Goal: Information Seeking & Learning: Learn about a topic

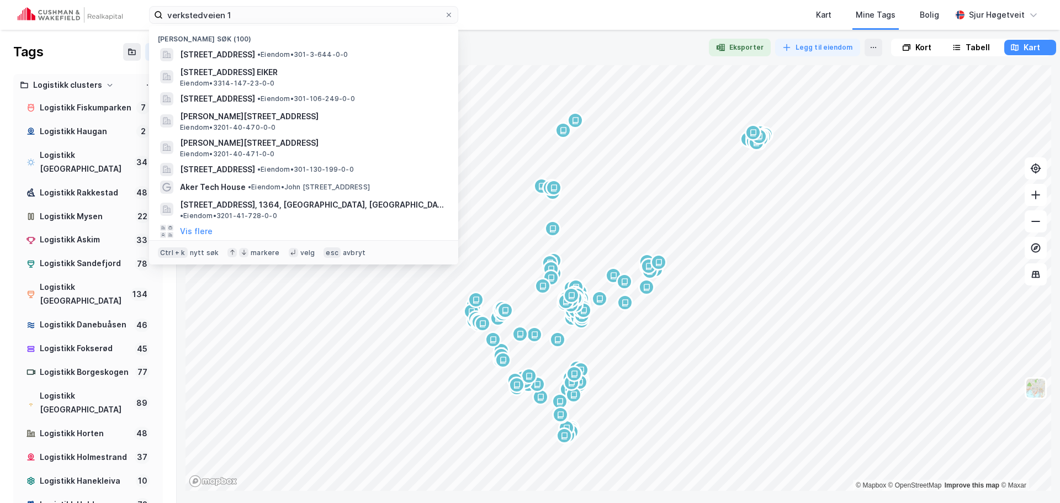
click at [255, 9] on input "verkstedveien 1" at bounding box center [304, 15] width 282 height 17
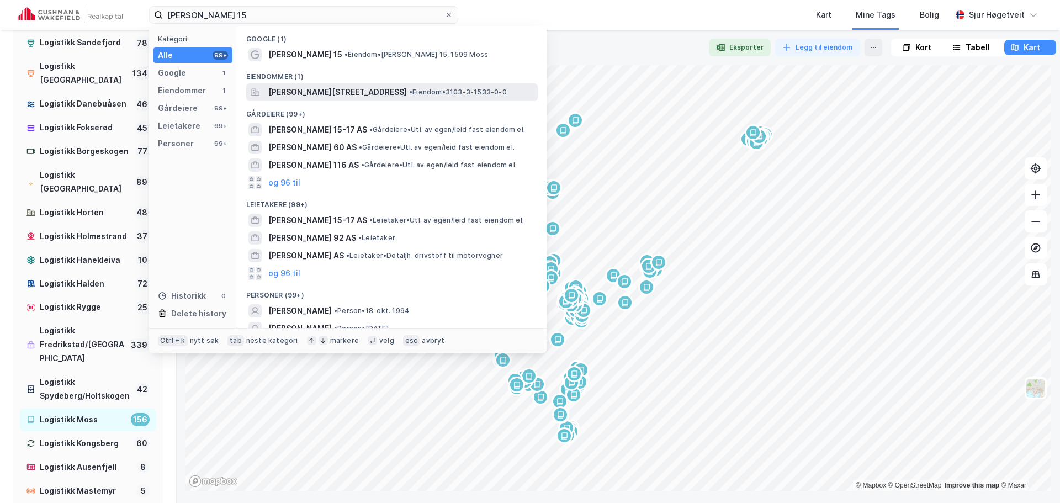
click at [363, 95] on span "[PERSON_NAME][STREET_ADDRESS]" at bounding box center [337, 92] width 139 height 13
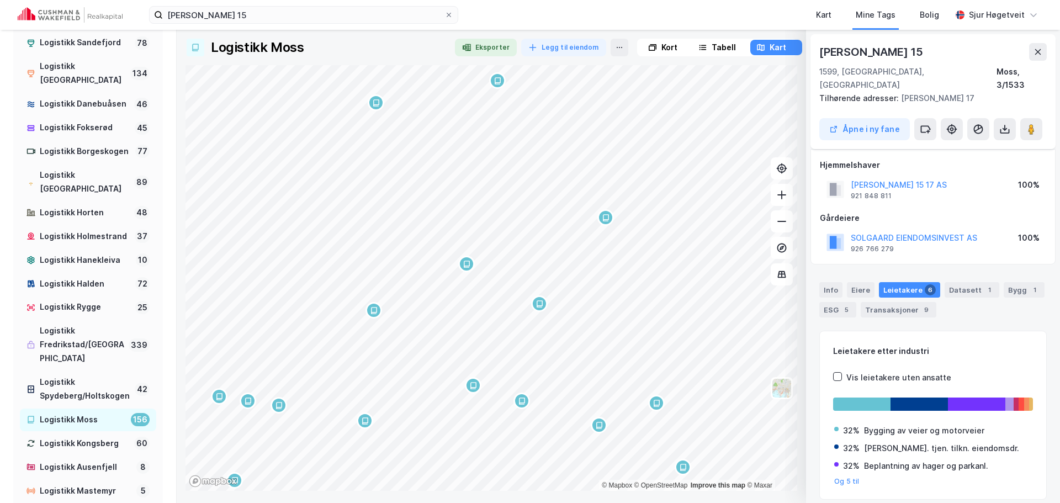
scroll to position [28, 0]
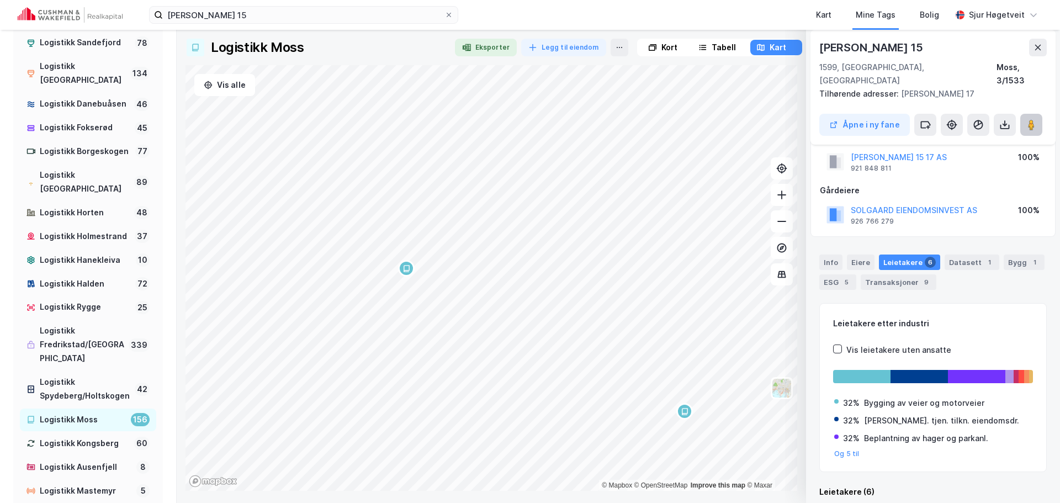
click at [1025, 114] on button at bounding box center [1031, 125] width 22 height 22
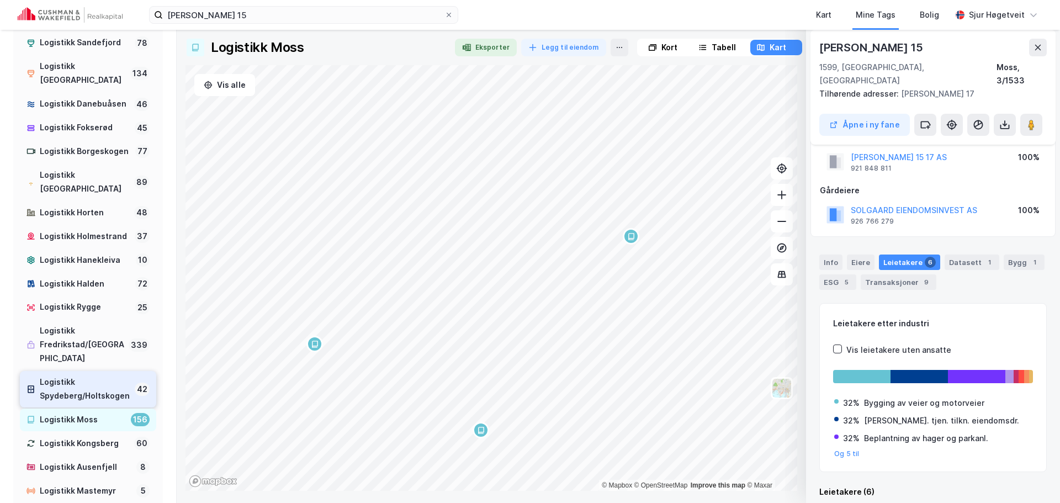
click at [104, 403] on div "Logistikk Spydeberg/Holtskogen" at bounding box center [85, 389] width 91 height 28
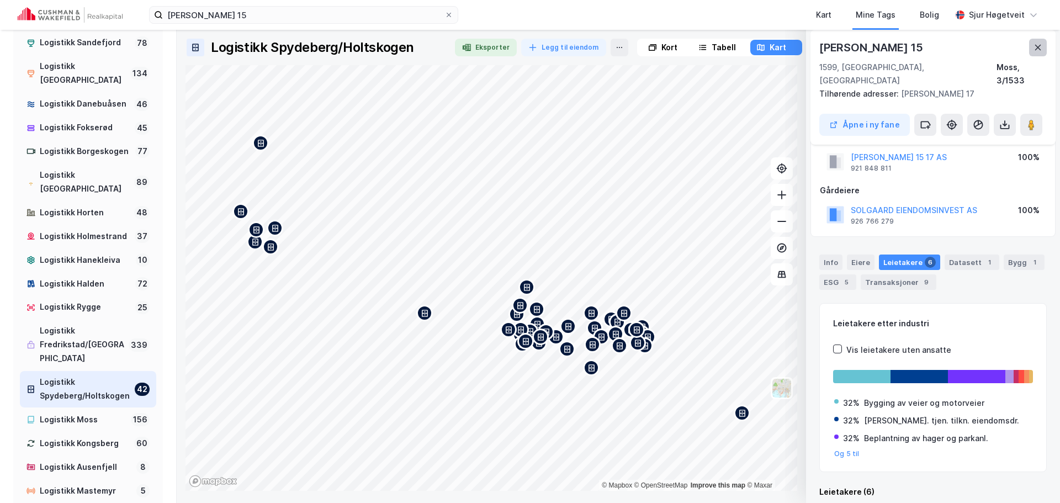
click at [1042, 49] on icon at bounding box center [1038, 47] width 9 height 9
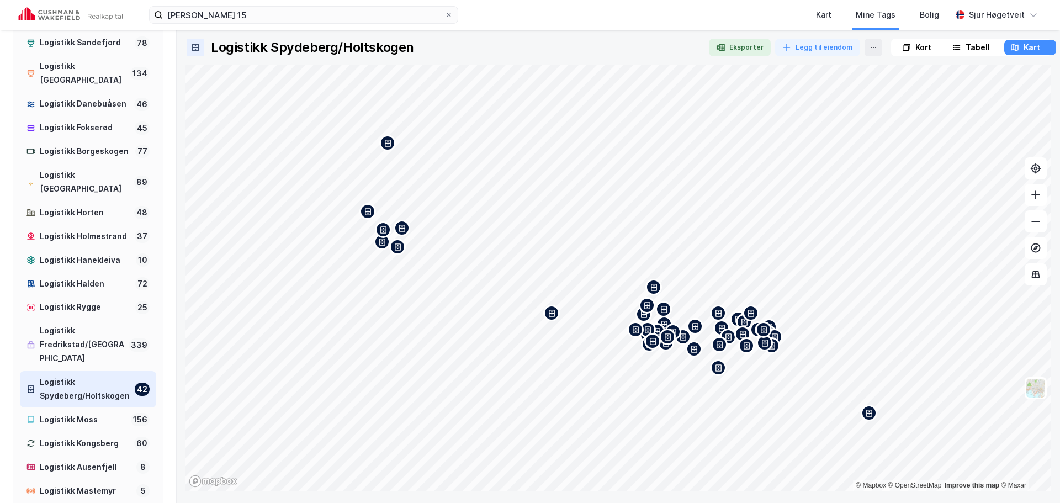
click at [916, 52] on div "Kort" at bounding box center [924, 47] width 16 height 13
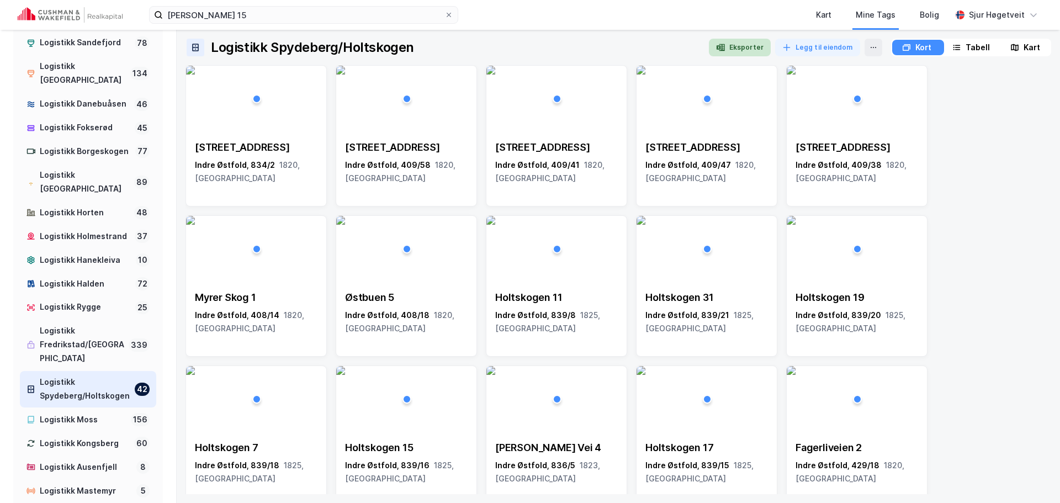
click at [715, 49] on button "Eksporter" at bounding box center [740, 48] width 62 height 18
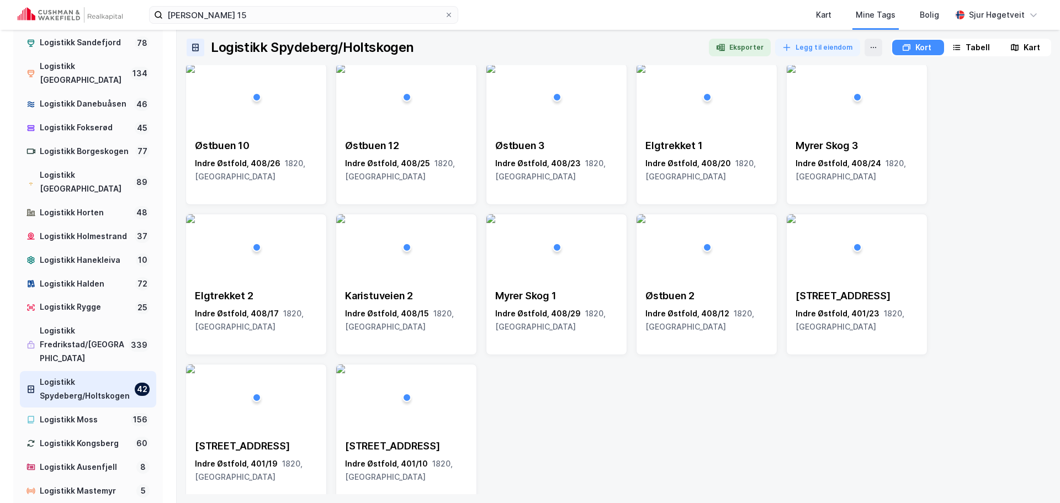
scroll to position [914, 0]
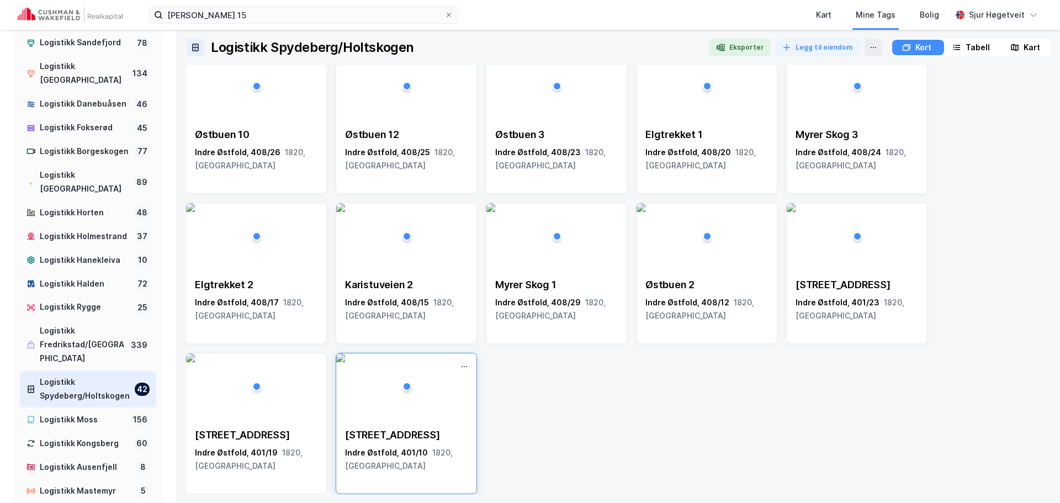
click at [345, 362] on img at bounding box center [340, 357] width 9 height 9
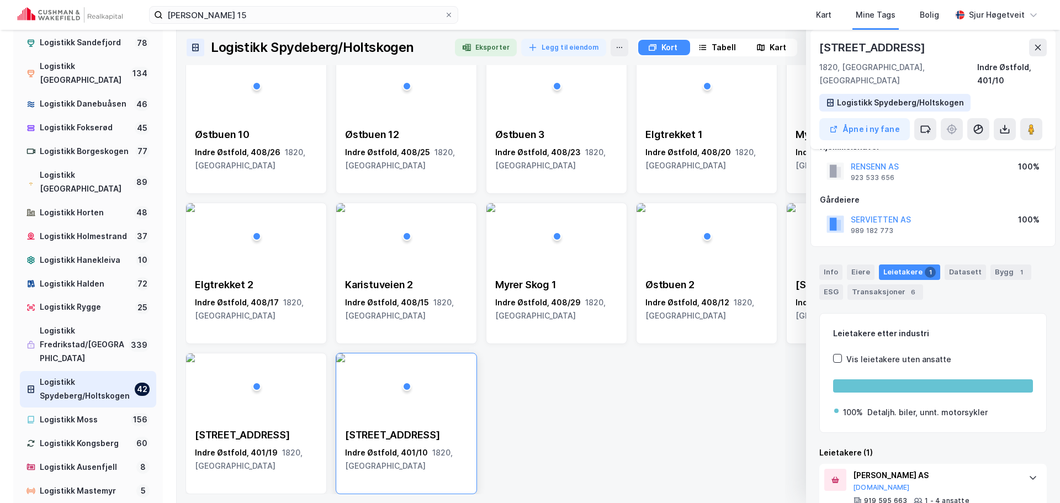
scroll to position [43, 0]
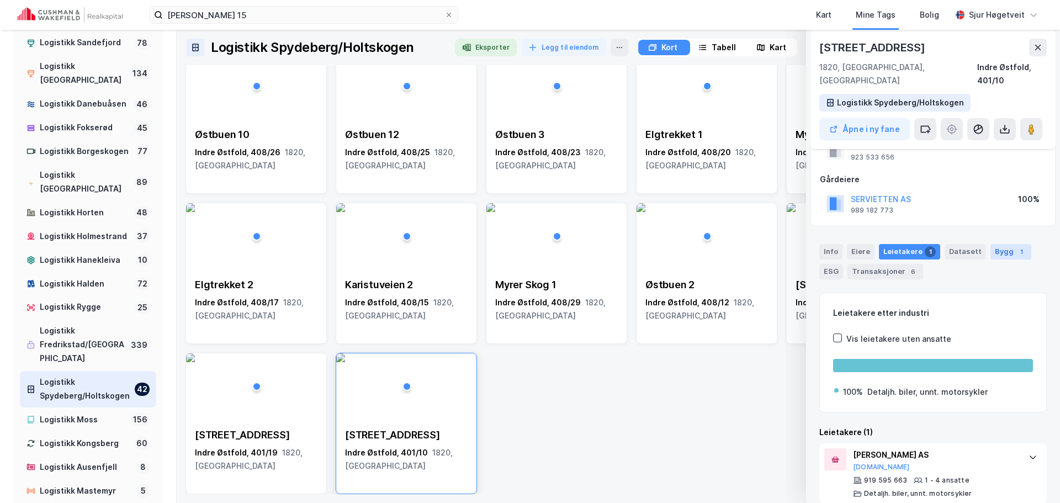
click at [992, 244] on div "Bygg 1" at bounding box center [1011, 251] width 41 height 15
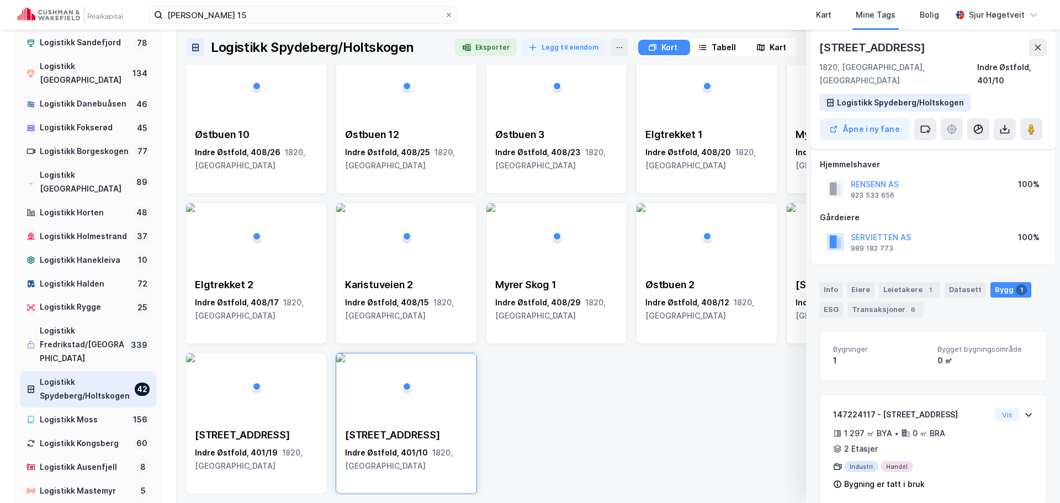
scroll to position [7, 0]
drag, startPoint x: 1038, startPoint y: 48, endPoint x: 1036, endPoint y: 60, distance: 11.8
click at [1039, 48] on icon at bounding box center [1038, 48] width 6 height 6
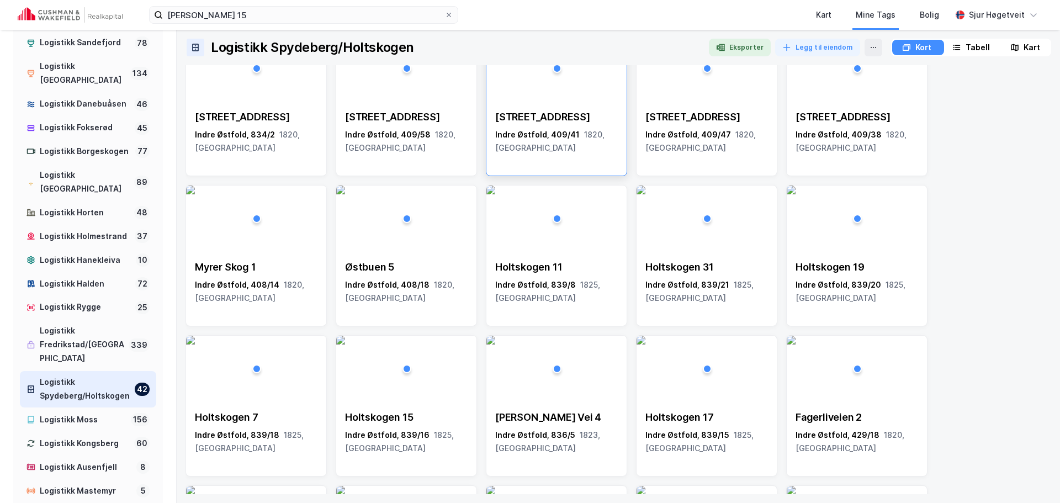
scroll to position [0, 0]
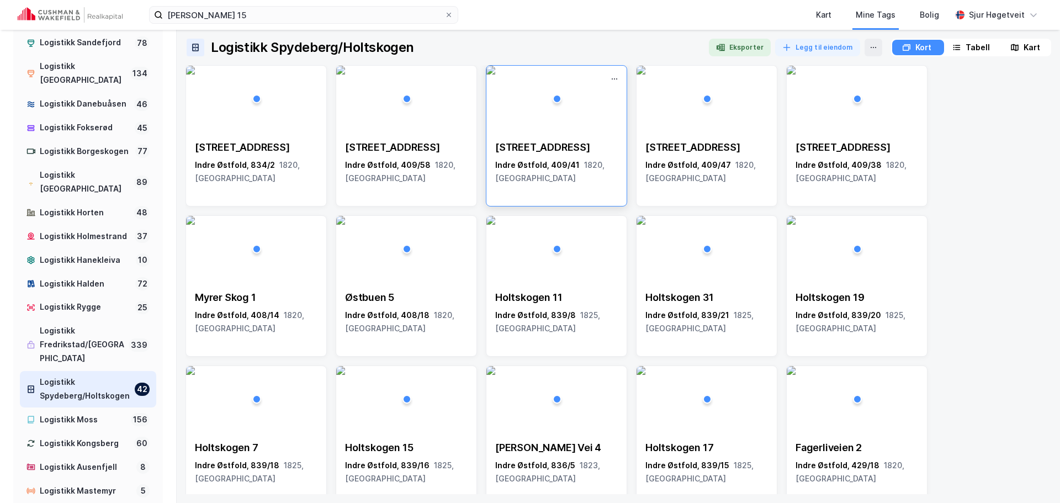
click at [568, 170] on div "Indre Østfold, 409/41 1820, Østfold" at bounding box center [556, 171] width 123 height 27
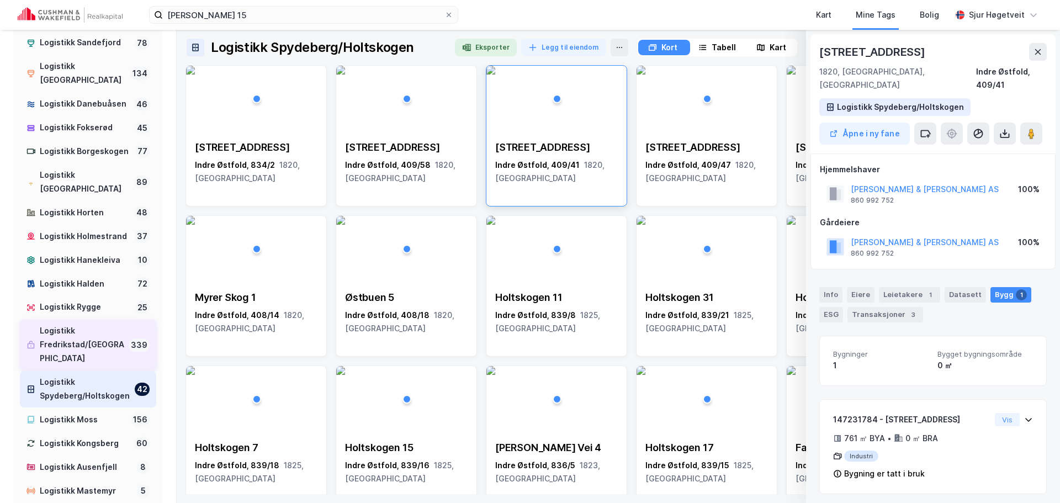
click at [104, 362] on div "Logistikk Fredrikstad/[GEOGRAPHIC_DATA]" at bounding box center [82, 344] width 84 height 41
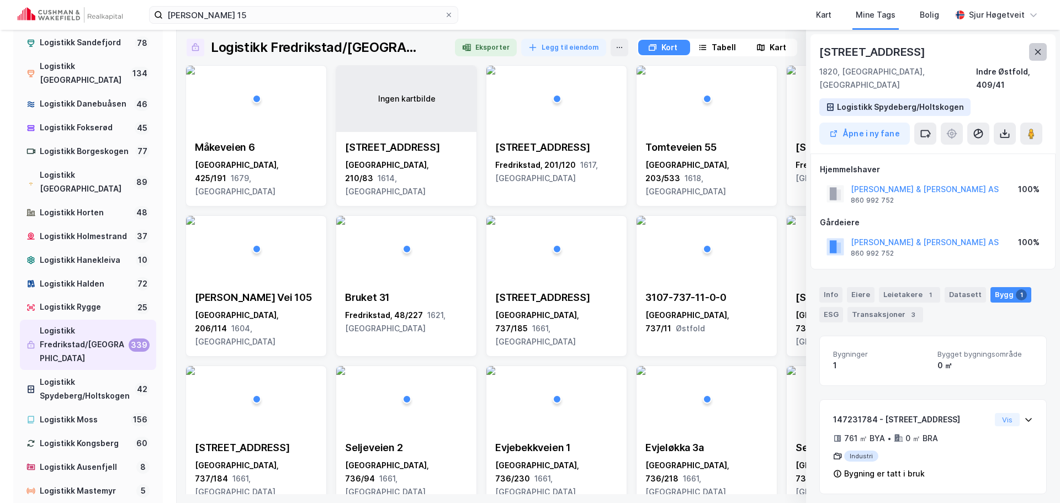
click at [1034, 51] on icon at bounding box center [1038, 51] width 9 height 9
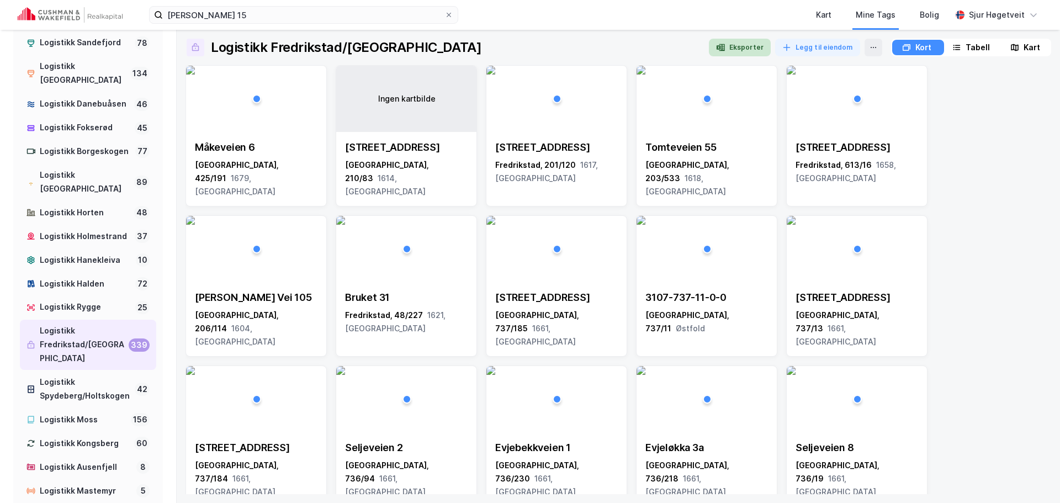
click at [755, 49] on button "Eksporter" at bounding box center [740, 48] width 62 height 18
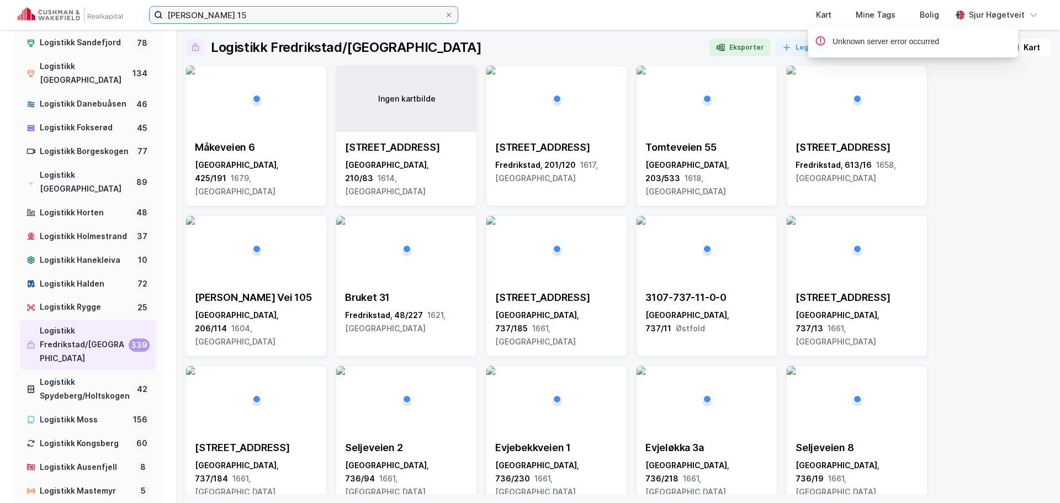
click at [210, 17] on input "Solgaard skog 15" at bounding box center [304, 15] width 282 height 17
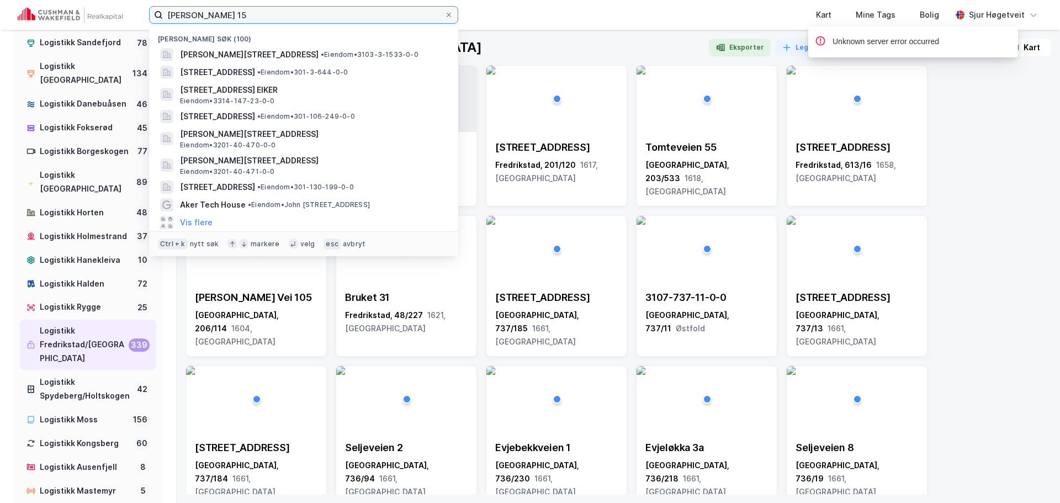
click at [210, 16] on input "Solgaard skog 15" at bounding box center [304, 15] width 282 height 17
paste input "Krosneslund 29"
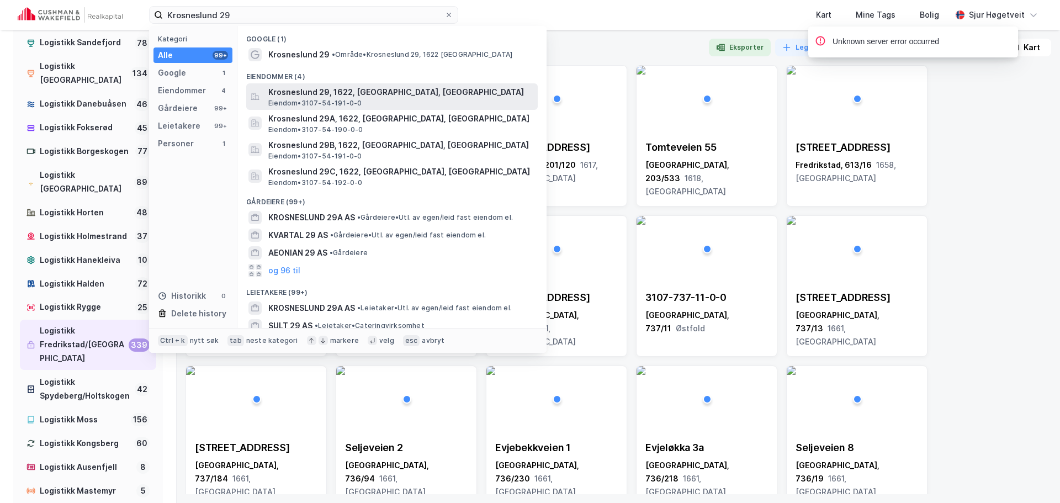
click at [482, 90] on span "Krosneslund 29, 1622, [GEOGRAPHIC_DATA], [GEOGRAPHIC_DATA]" at bounding box center [400, 92] width 265 height 13
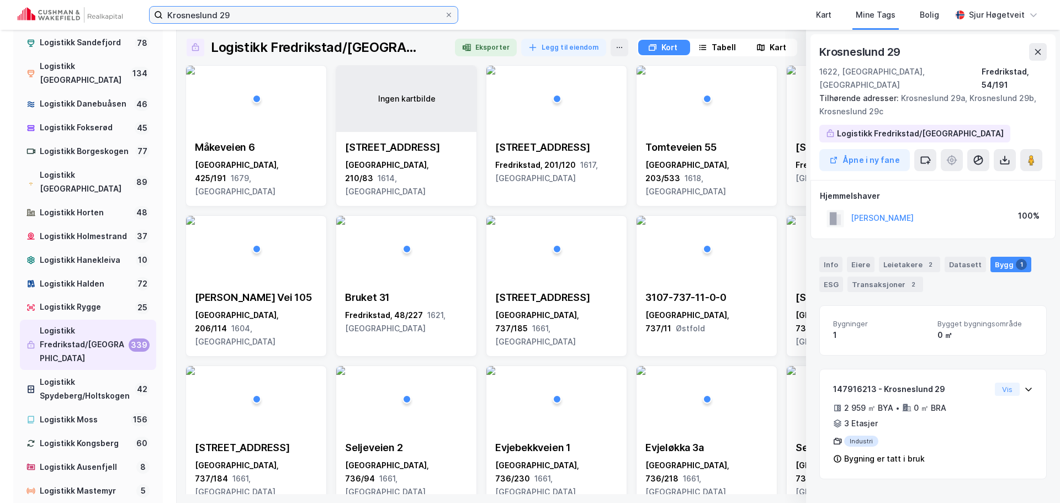
click at [304, 15] on input "Krosneslund 29" at bounding box center [304, 15] width 282 height 17
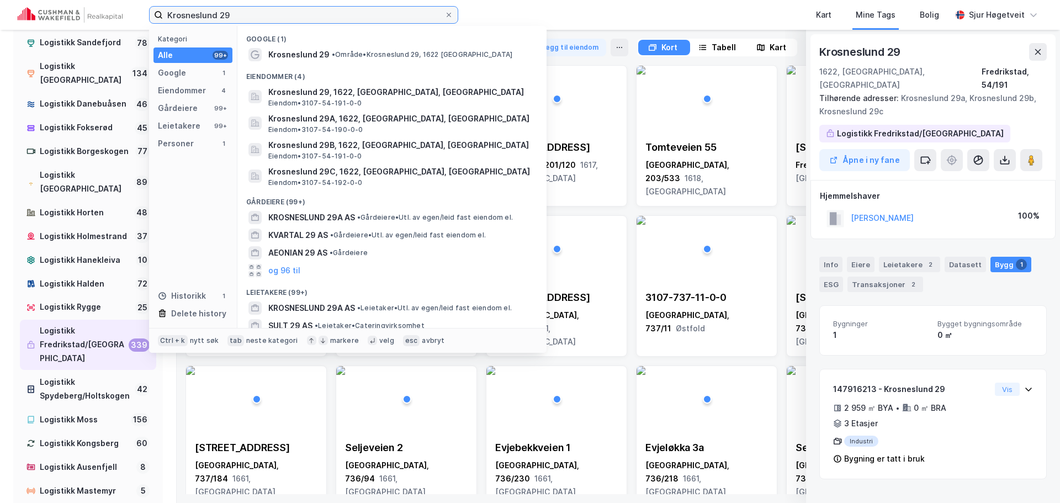
click at [304, 15] on input "Krosneslund 29" at bounding box center [304, 15] width 282 height 17
paste input "Vestkilen 2"
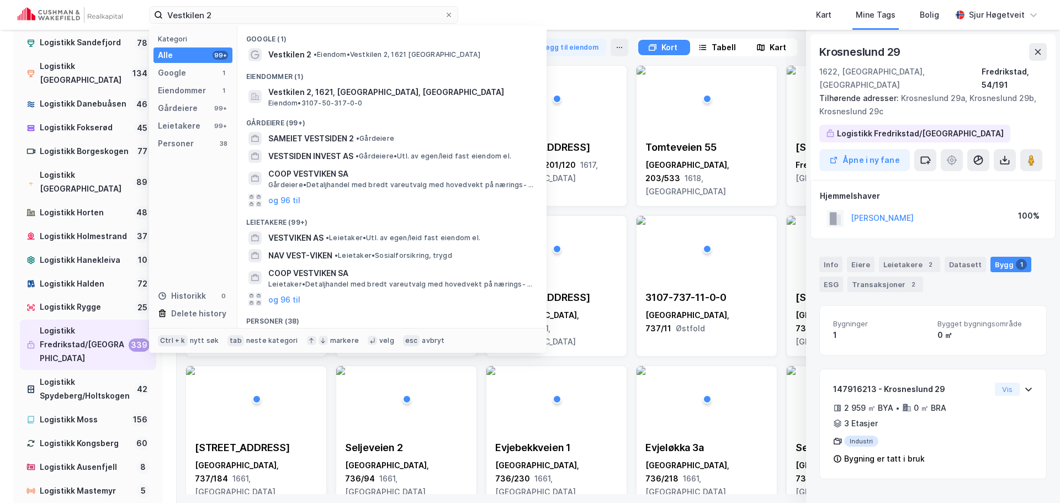
click at [340, 90] on span "Vestkilen 2, 1621, [GEOGRAPHIC_DATA], [GEOGRAPHIC_DATA]" at bounding box center [400, 92] width 265 height 13
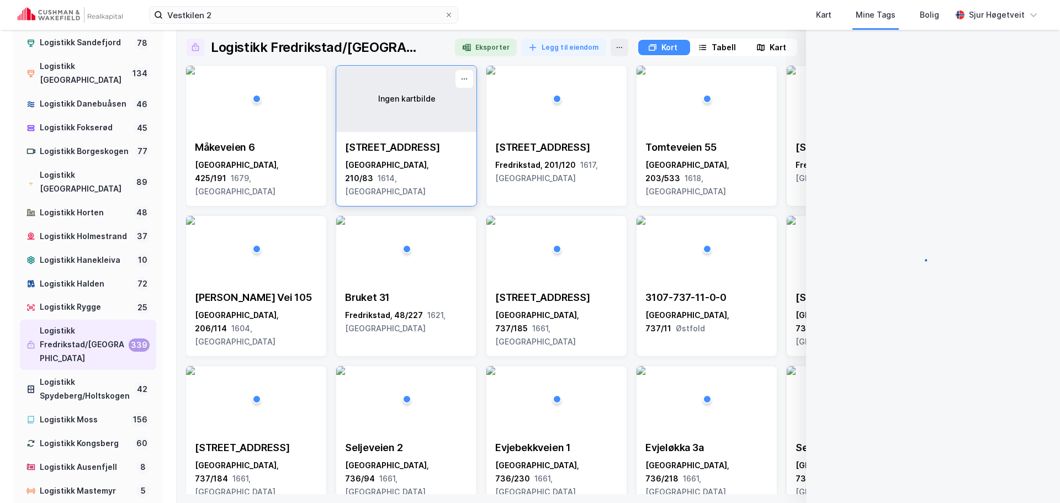
scroll to position [7, 0]
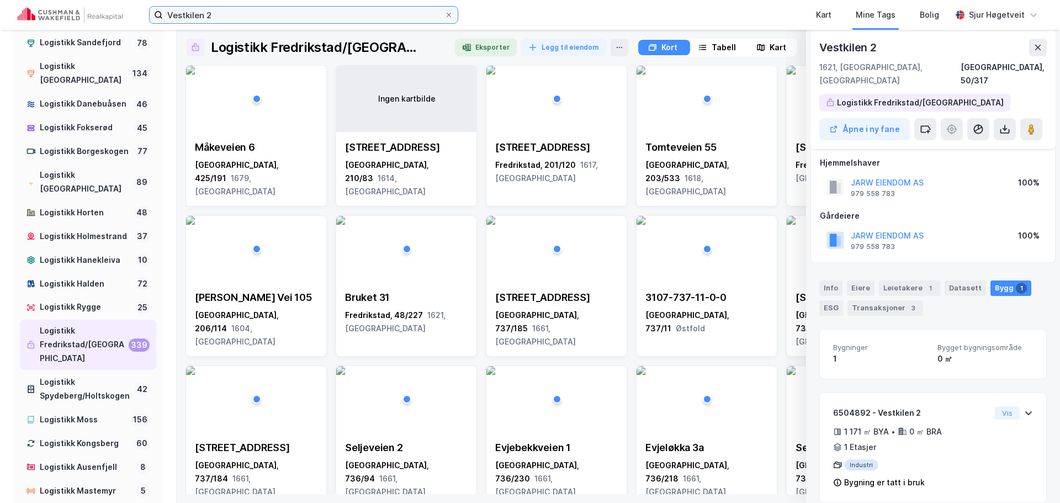
click at [298, 12] on input "Vestkilen 2" at bounding box center [304, 15] width 282 height 17
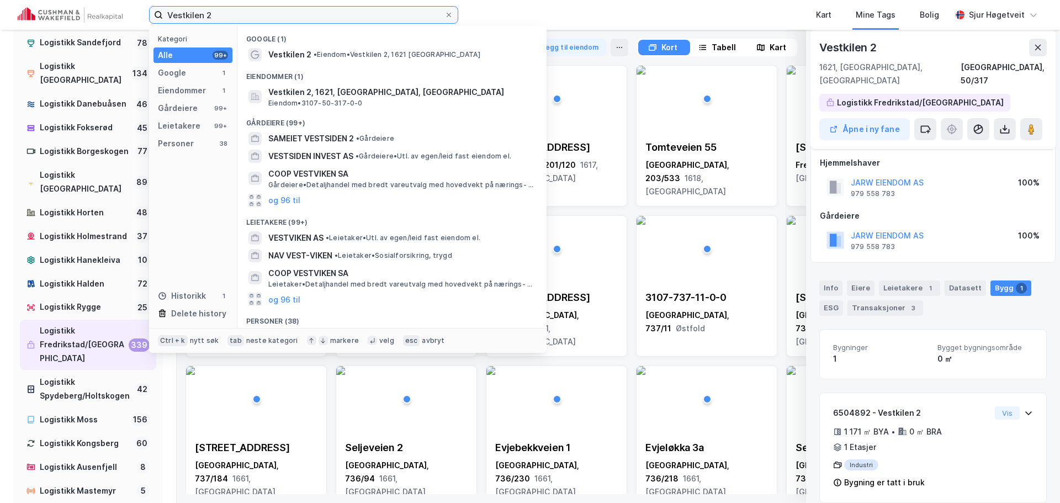
click at [298, 12] on input "Vestkilen 2" at bounding box center [304, 15] width 282 height 17
paste input "Stabburveien 6"
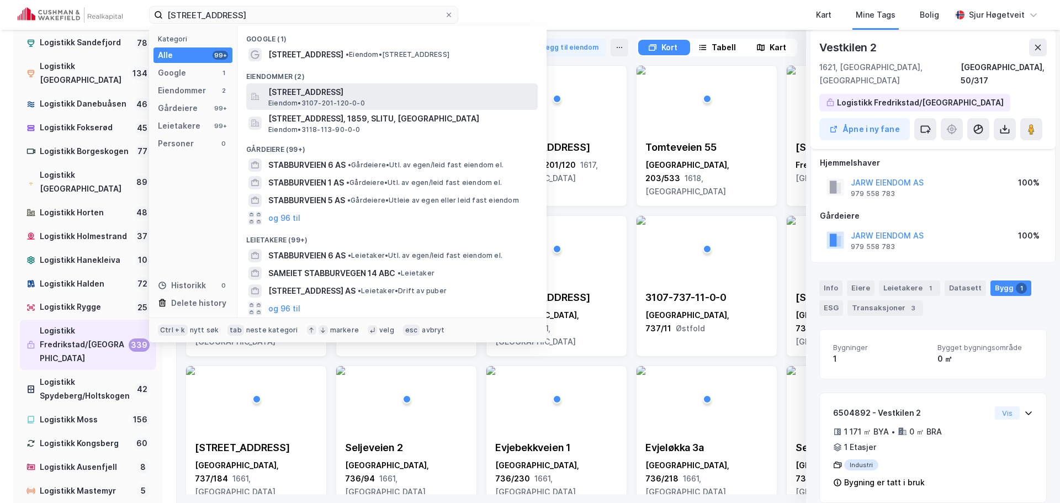
click at [377, 88] on span "[STREET_ADDRESS]" at bounding box center [400, 92] width 265 height 13
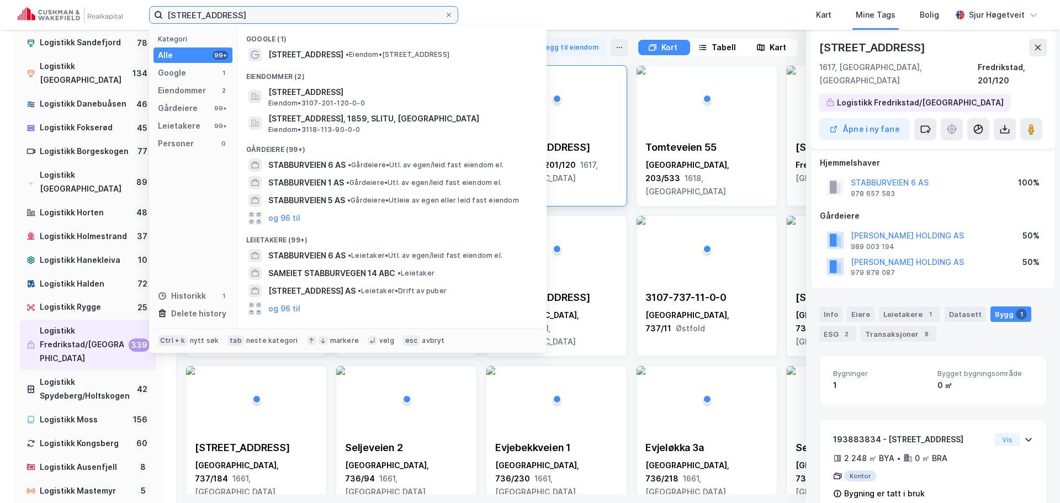
click at [380, 8] on input "Stabburveien 6" at bounding box center [304, 15] width 282 height 17
click at [379, 8] on input "Stabburveien 6" at bounding box center [304, 15] width 282 height 17
paste input "[STREET_ADDRESS]"
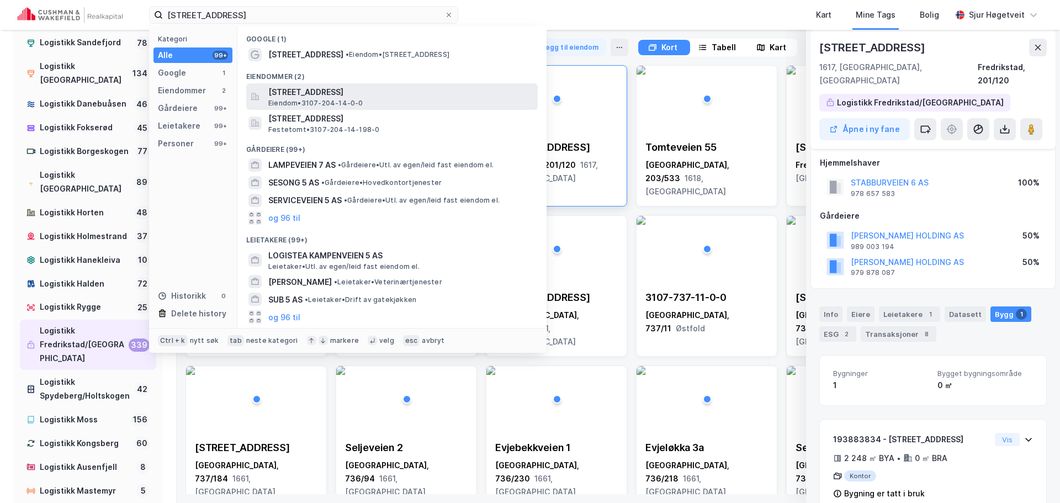
click at [422, 88] on span "[STREET_ADDRESS]" at bounding box center [400, 92] width 265 height 13
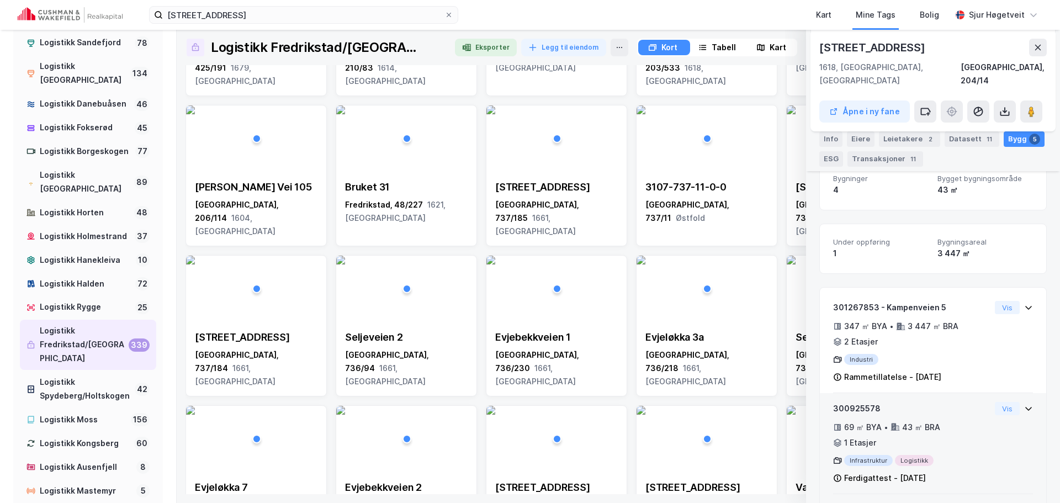
scroll to position [139, 0]
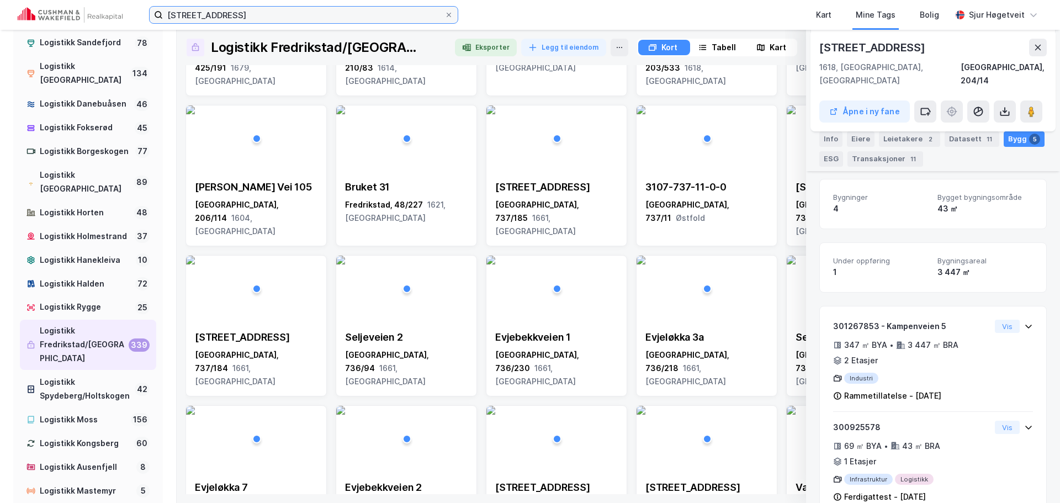
click at [322, 18] on input "[STREET_ADDRESS]" at bounding box center [304, 15] width 282 height 17
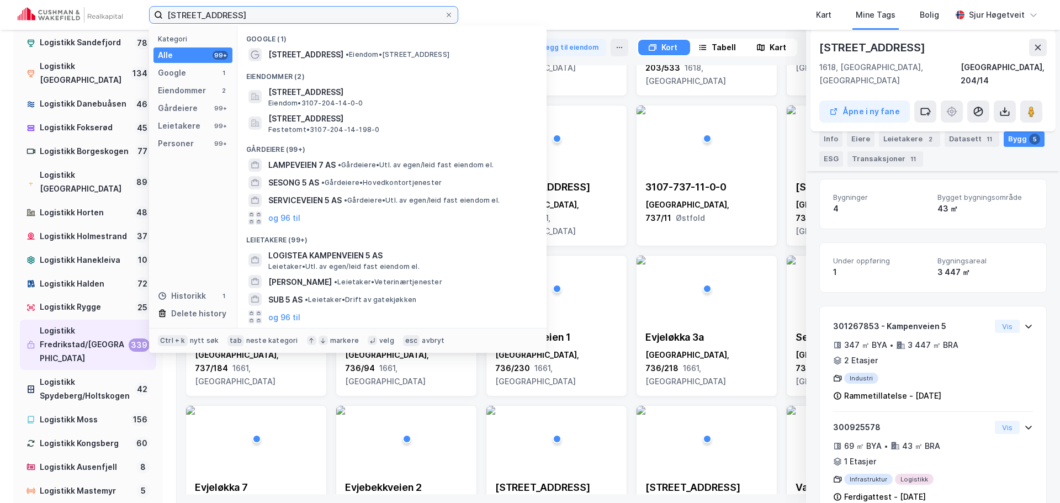
click at [322, 18] on input "[STREET_ADDRESS]" at bounding box center [304, 15] width 282 height 17
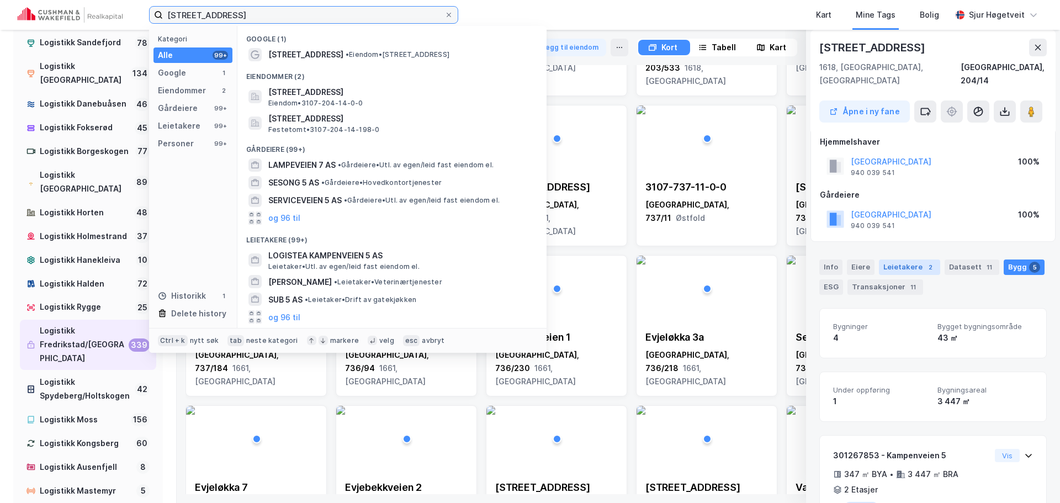
scroll to position [0, 0]
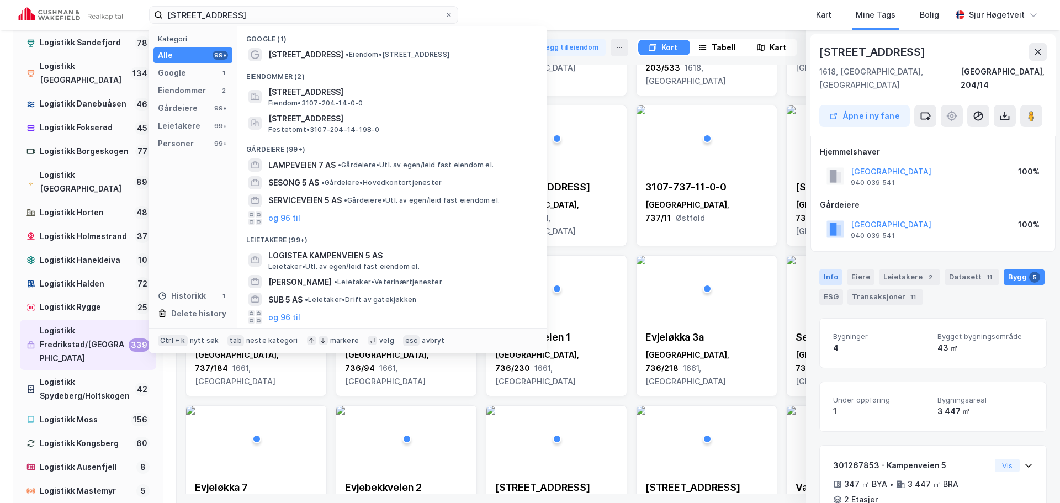
click at [835, 269] on div "Info" at bounding box center [830, 276] width 23 height 15
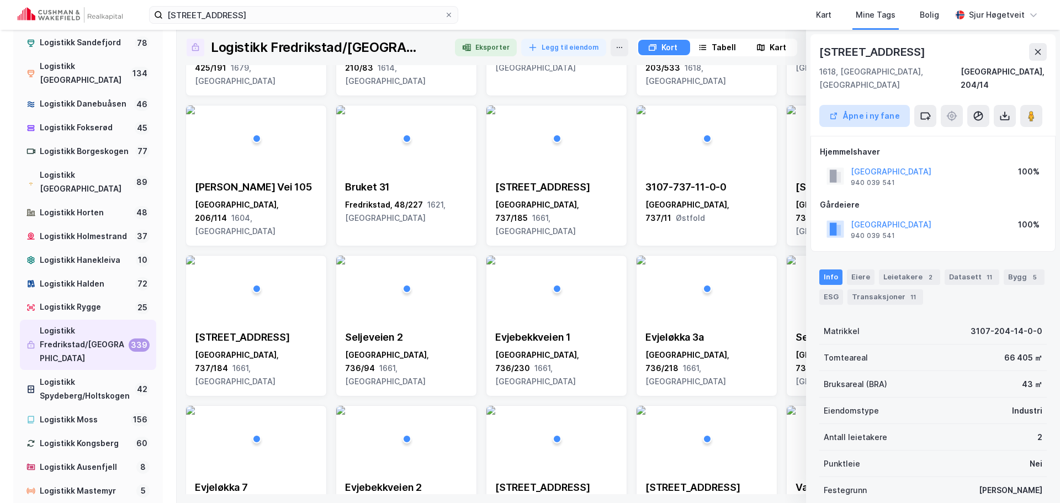
click at [828, 105] on button "Åpne i ny fane" at bounding box center [864, 116] width 91 height 22
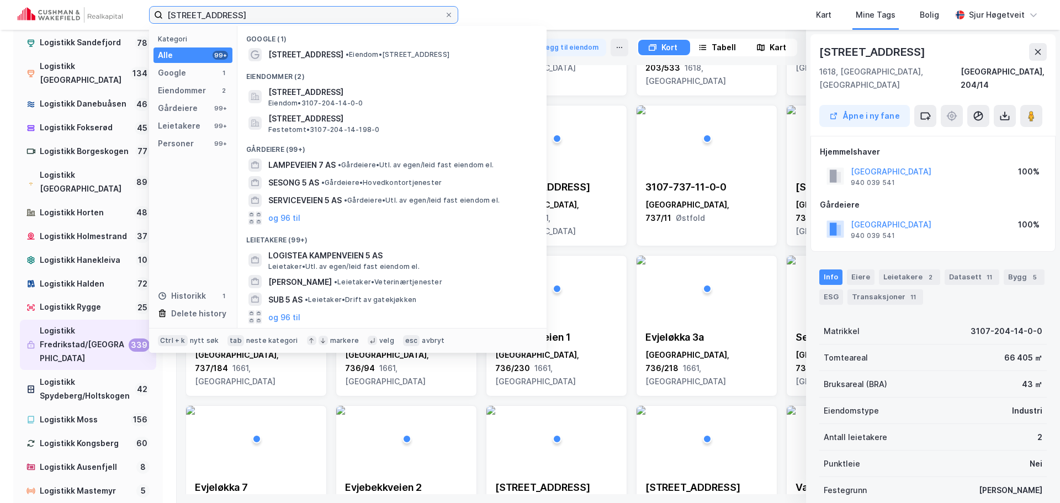
click at [313, 23] on input "[STREET_ADDRESS]" at bounding box center [304, 15] width 282 height 17
click at [315, 22] on input "[STREET_ADDRESS]" at bounding box center [304, 15] width 282 height 17
click at [315, 21] on input "[STREET_ADDRESS]" at bounding box center [304, 15] width 282 height 17
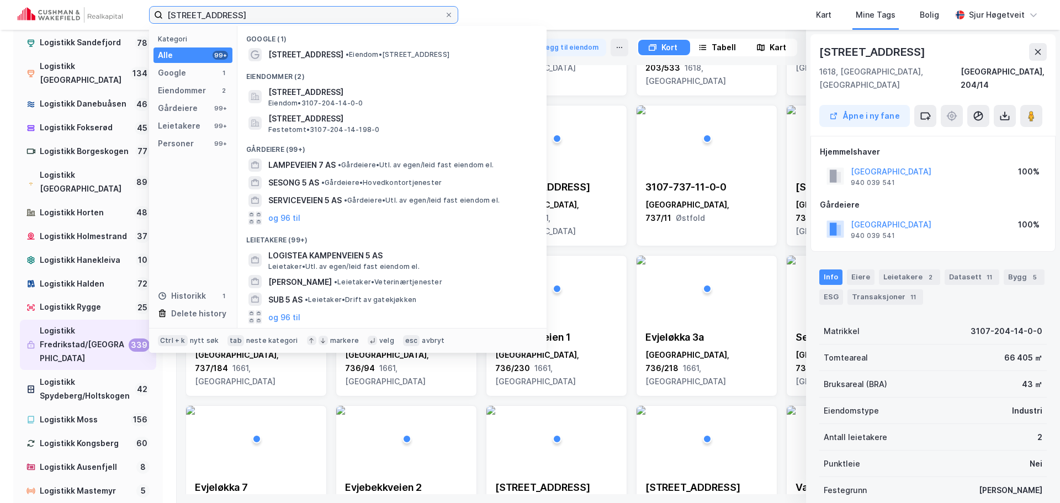
click at [315, 21] on input "[STREET_ADDRESS]" at bounding box center [304, 15] width 282 height 17
paste input "Albin Larsens vei 8"
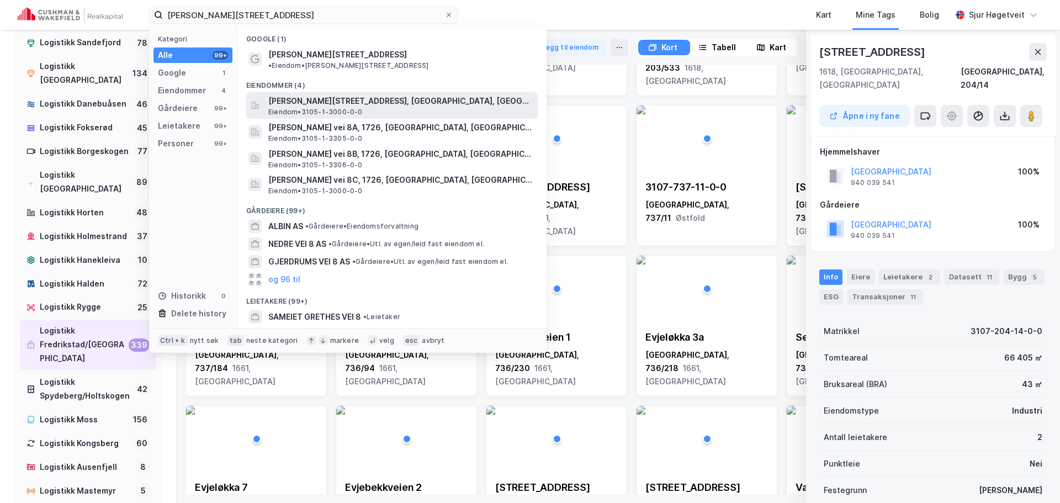
click at [364, 94] on span "Albin Larsens vei 8, 1726, SARPSBORG, SARPSBORG" at bounding box center [400, 100] width 265 height 13
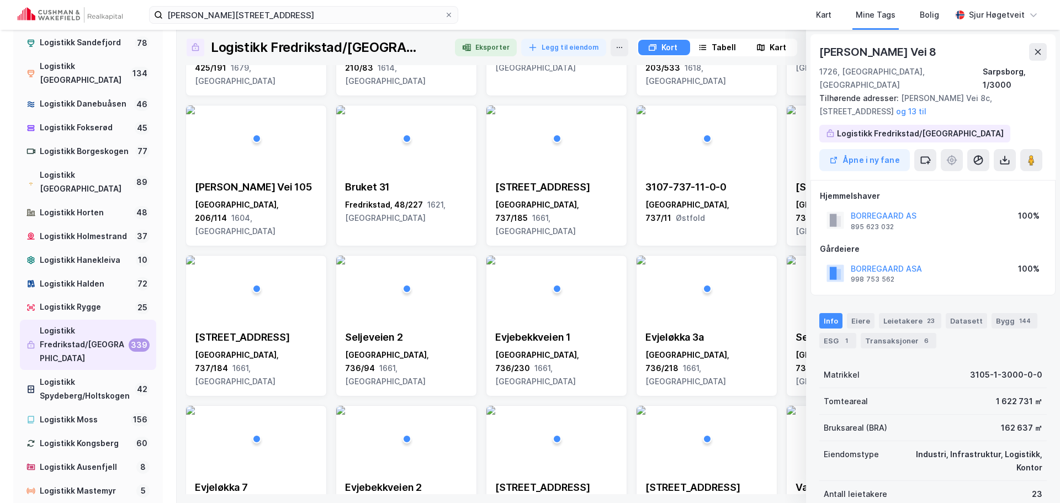
scroll to position [1, 0]
click at [330, 11] on input "Albin Larsens vei 8" at bounding box center [304, 15] width 282 height 17
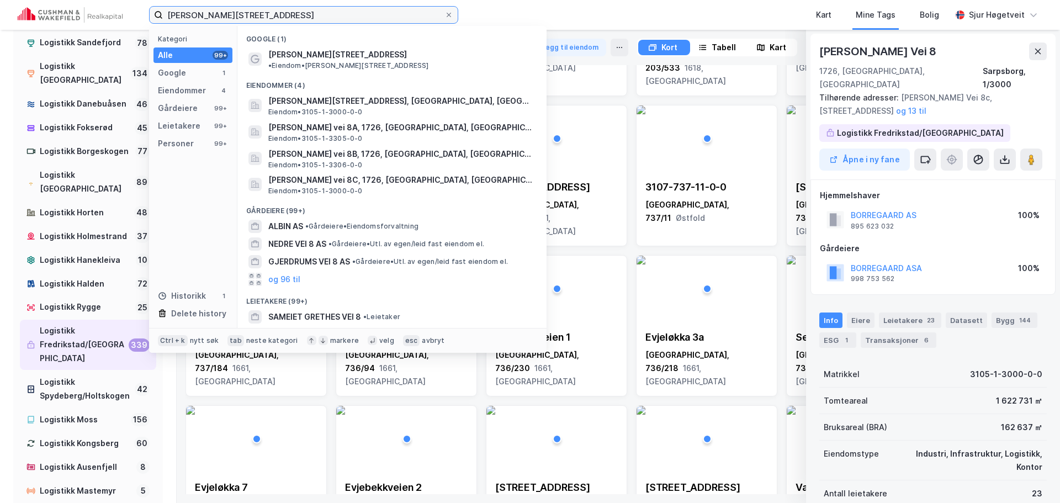
click at [348, 16] on input "Albin Larsens vei 8" at bounding box center [304, 15] width 282 height 17
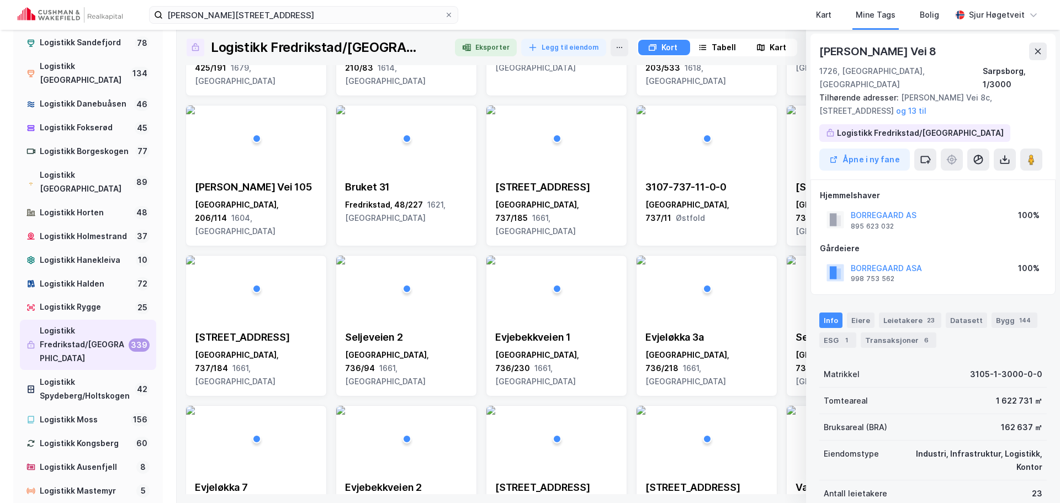
click at [93, 21] on img at bounding box center [70, 14] width 105 height 15
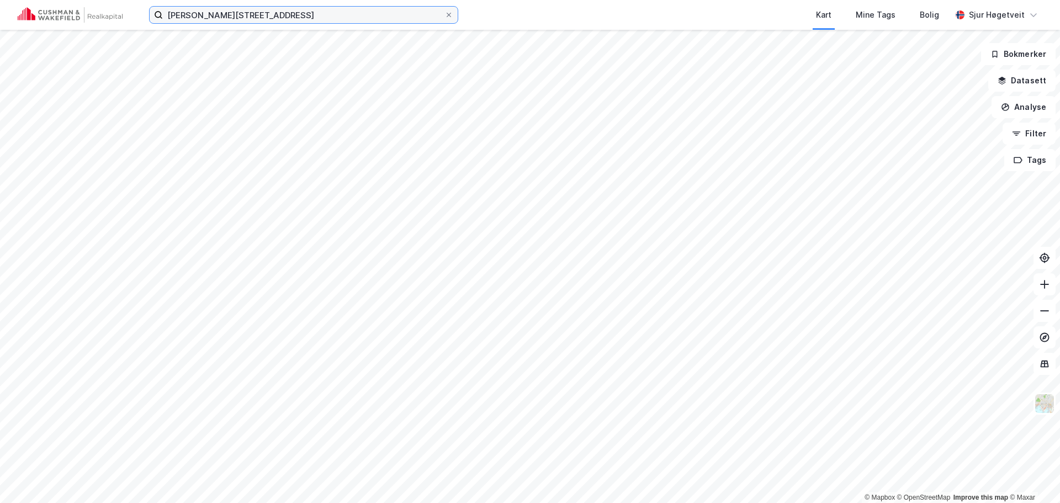
click at [239, 10] on input "Albin Larsens vei 8" at bounding box center [304, 15] width 282 height 17
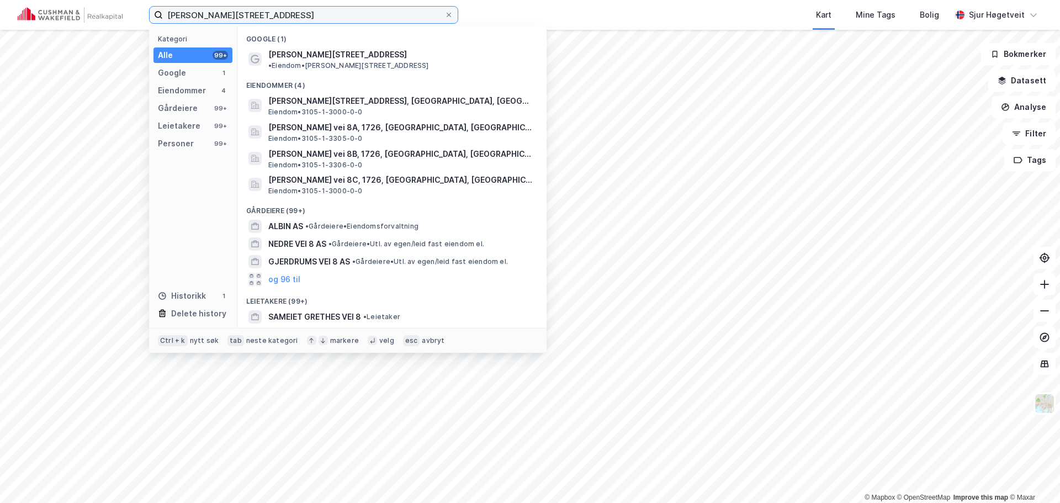
click at [255, 13] on input "Albin Larsens vei 8" at bounding box center [304, 15] width 282 height 17
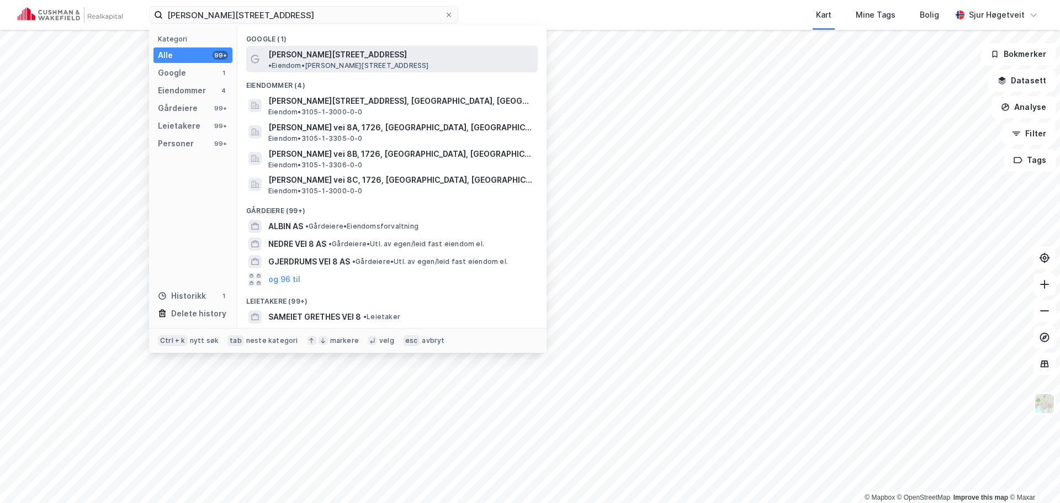
click at [322, 46] on div "Albin Larsens vei 8 • Eiendom • Albin Larsens vei 8, 1726 Sarpsborg" at bounding box center [392, 59] width 292 height 27
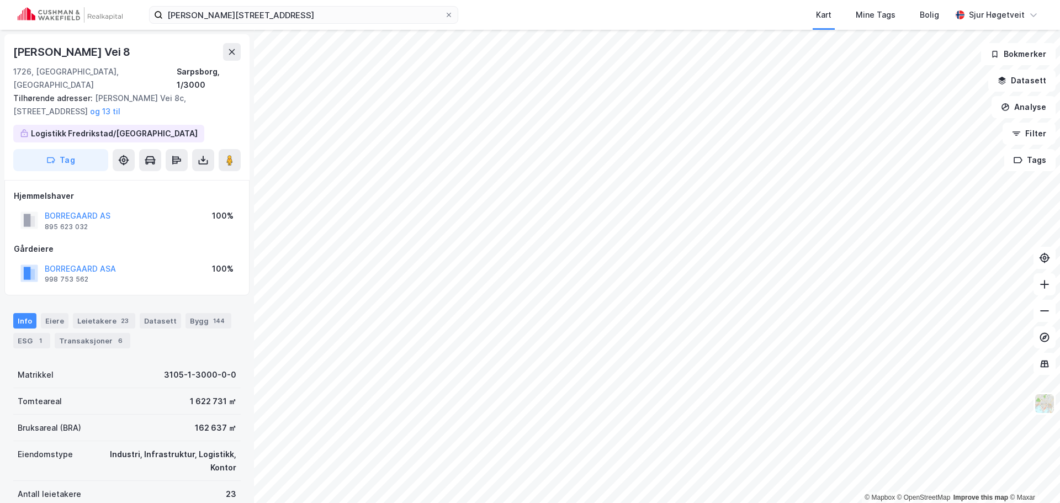
scroll to position [1, 0]
click at [102, 315] on div "Leietakere 23" at bounding box center [104, 320] width 62 height 15
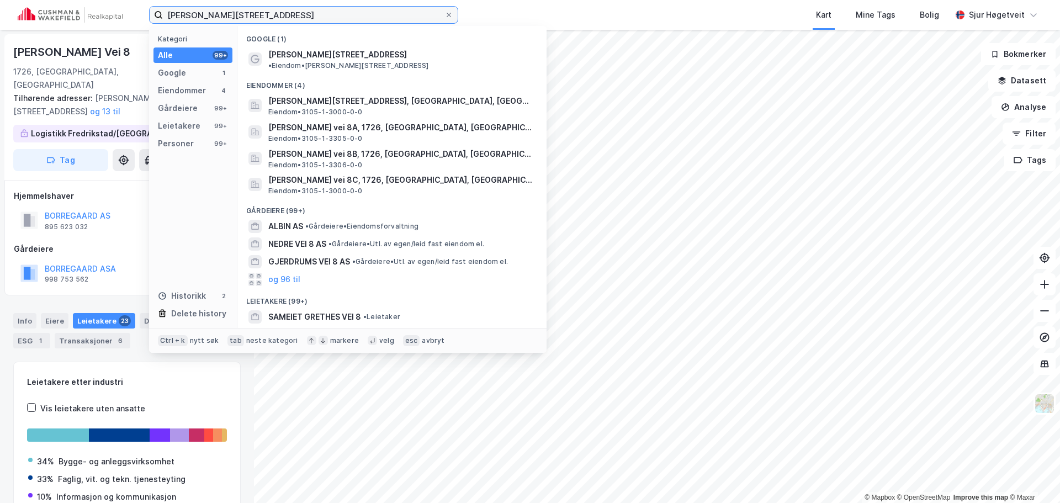
click at [277, 18] on input "Albin Larsens vei 8" at bounding box center [304, 15] width 282 height 17
paste input "Kortbølgen 4"
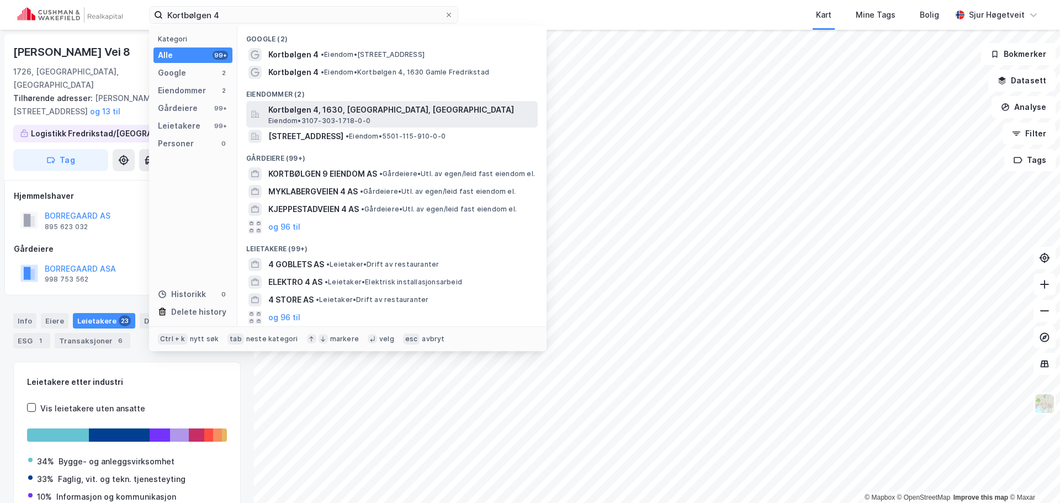
click at [432, 115] on span "Kortbølgen 4, 1630, GAMLE FREDRIKSTAD, FREDRIKSTAD" at bounding box center [400, 109] width 265 height 13
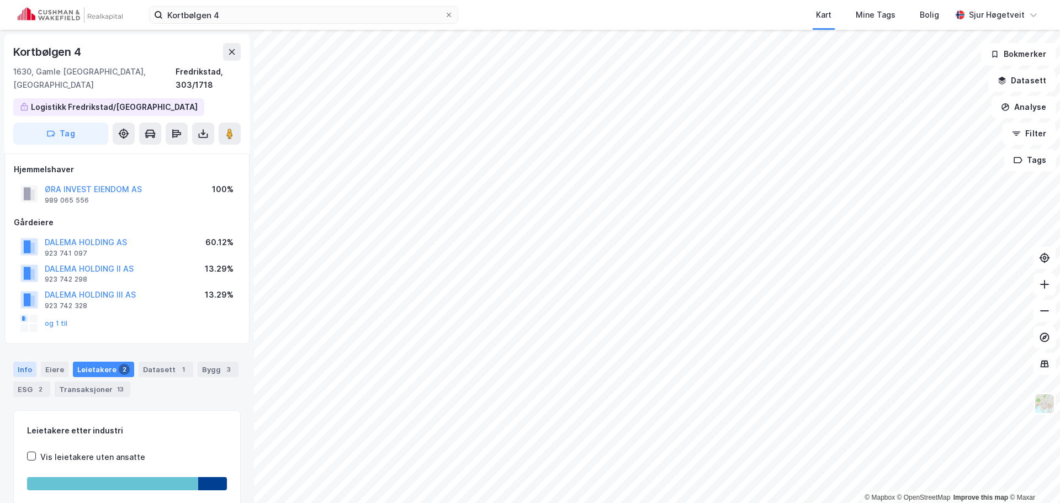
click at [13, 362] on div "Info" at bounding box center [24, 369] width 23 height 15
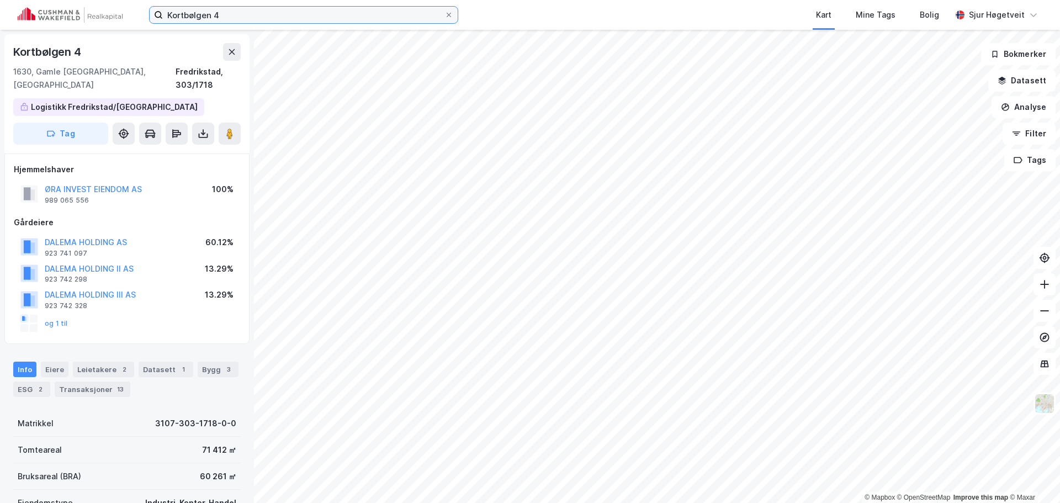
click at [253, 15] on input "Kortbølgen 4" at bounding box center [304, 15] width 282 height 17
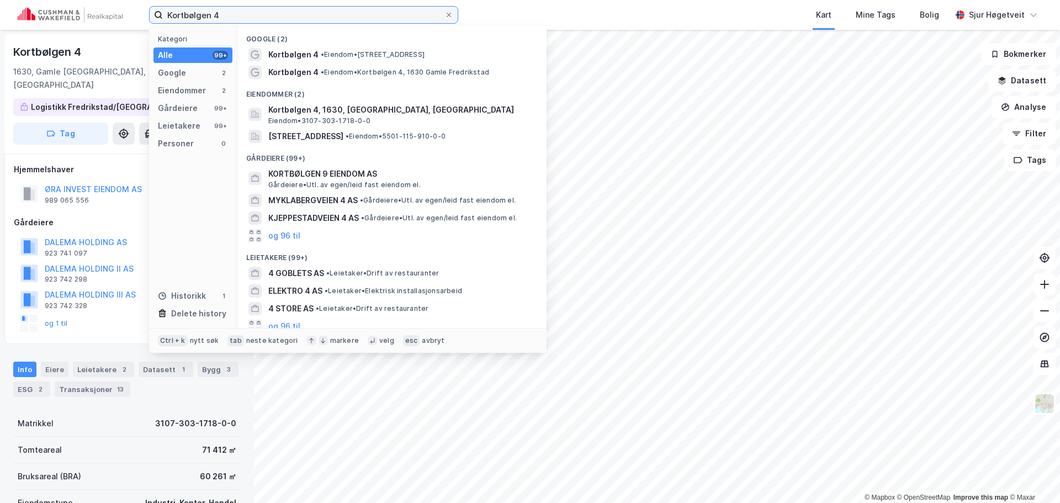
click at [253, 15] on input "Kortbølgen 4" at bounding box center [304, 15] width 282 height 17
paste input "Trøskenveien 36"
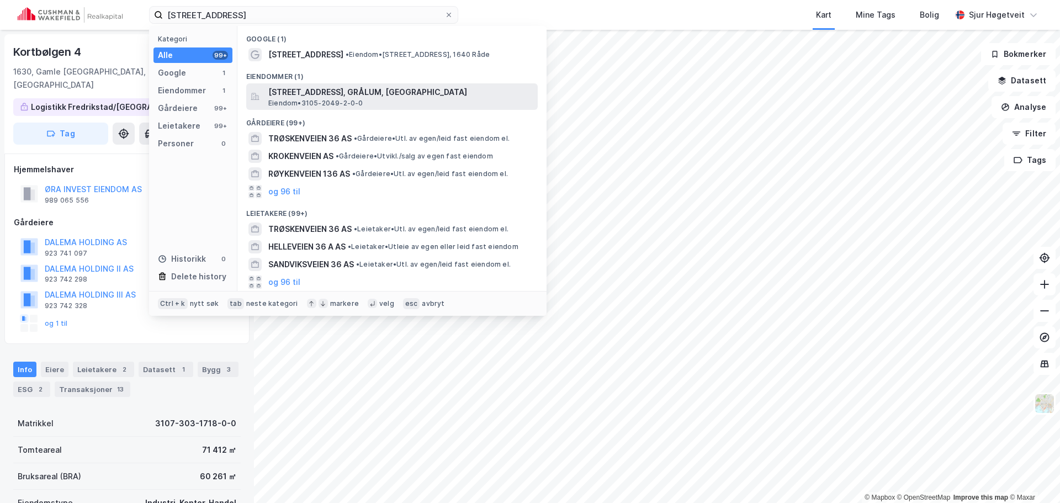
click at [367, 86] on span "Trøskenveien 36, 1712, GRÅLUM, SARPSBORG" at bounding box center [400, 92] width 265 height 13
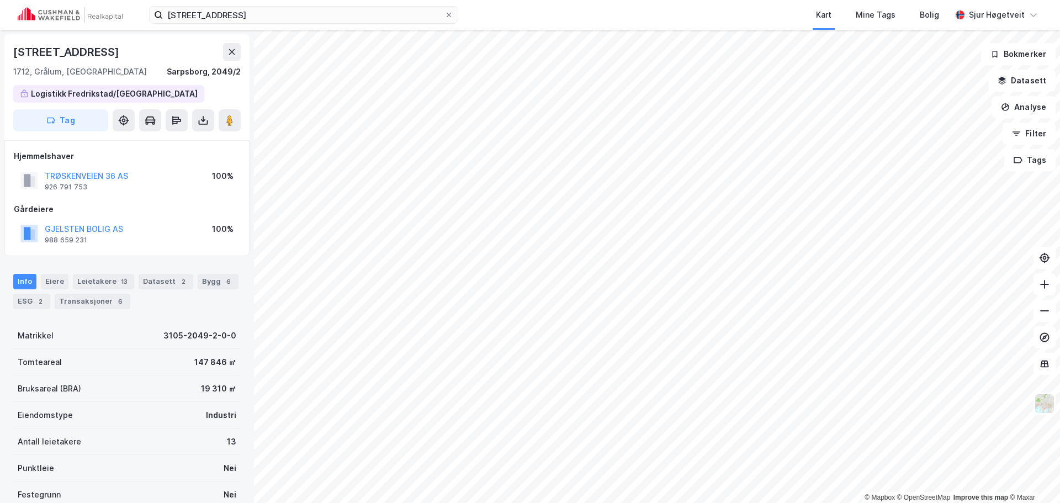
scroll to position [1, 0]
click at [112, 287] on div "Leietakere 13" at bounding box center [103, 280] width 61 height 15
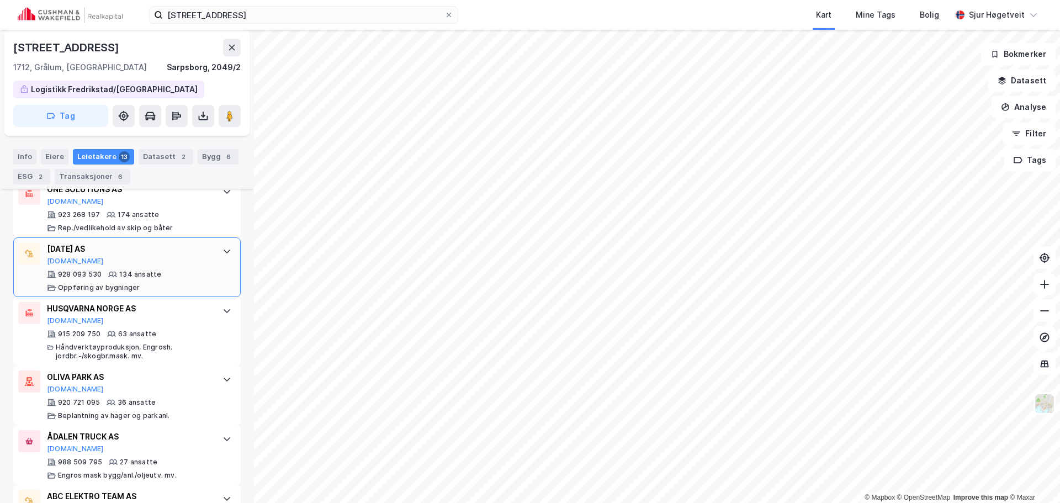
scroll to position [363, 0]
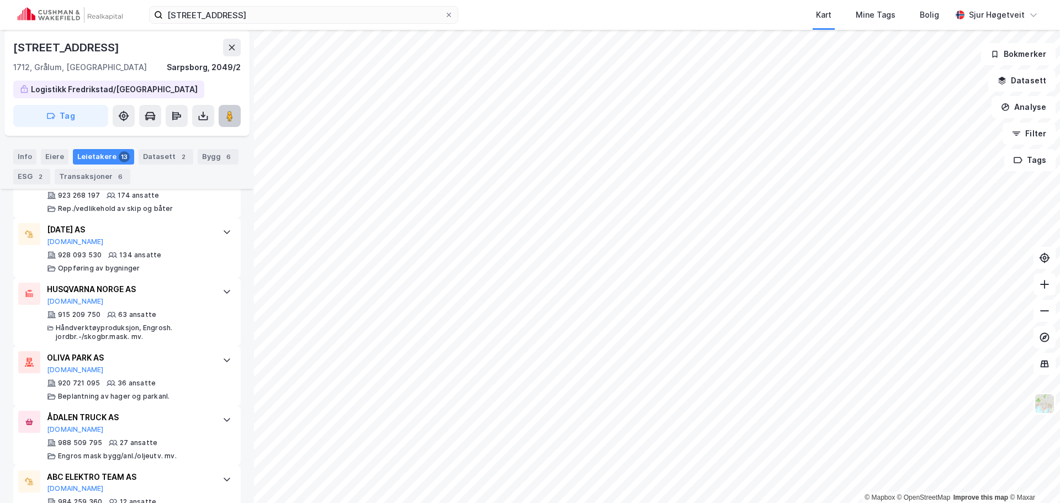
click at [239, 118] on button at bounding box center [230, 116] width 22 height 22
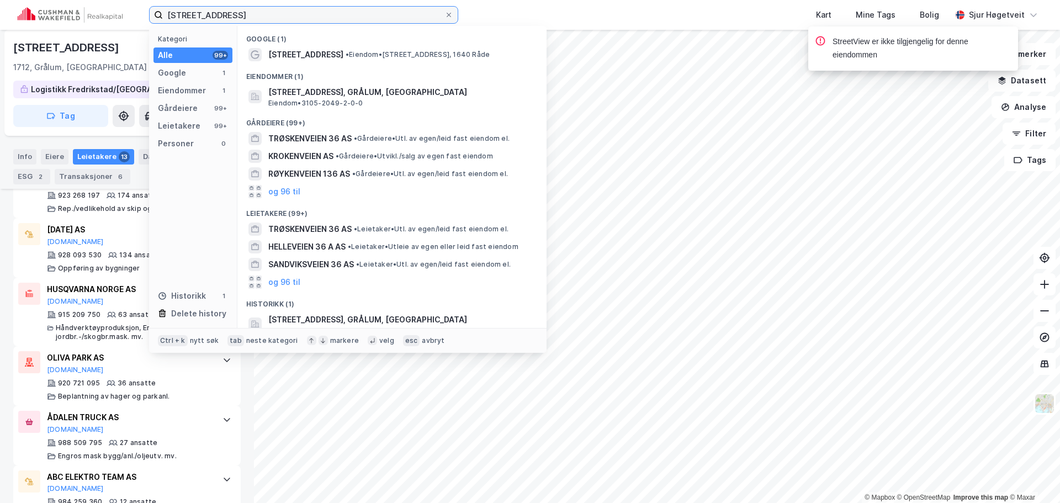
click at [280, 14] on input "Trøskenveien 36" at bounding box center [304, 15] width 282 height 17
paste input "Borgarveien 19"
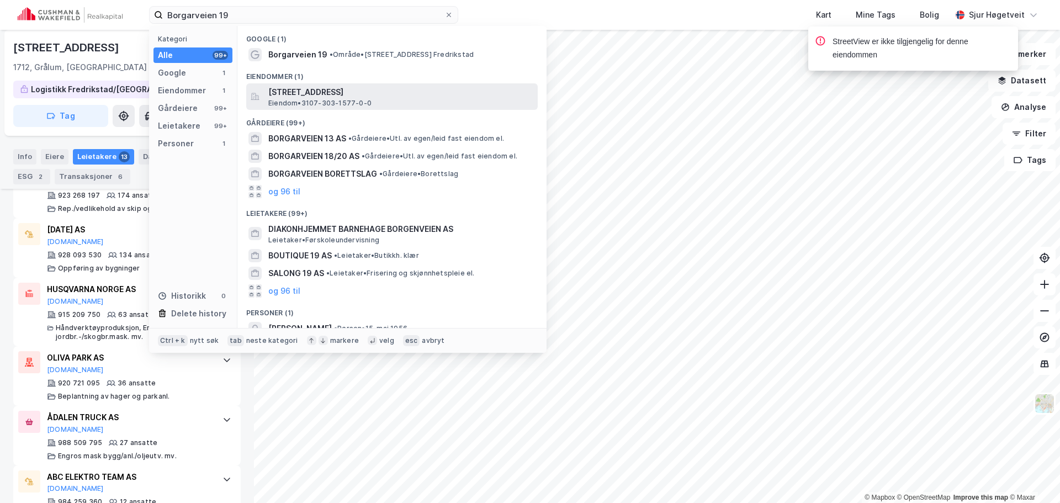
click at [356, 98] on span "Borgarveien 19, 1633, GAMLE FREDRIKSTAD, FREDRIKSTAD" at bounding box center [400, 92] width 265 height 13
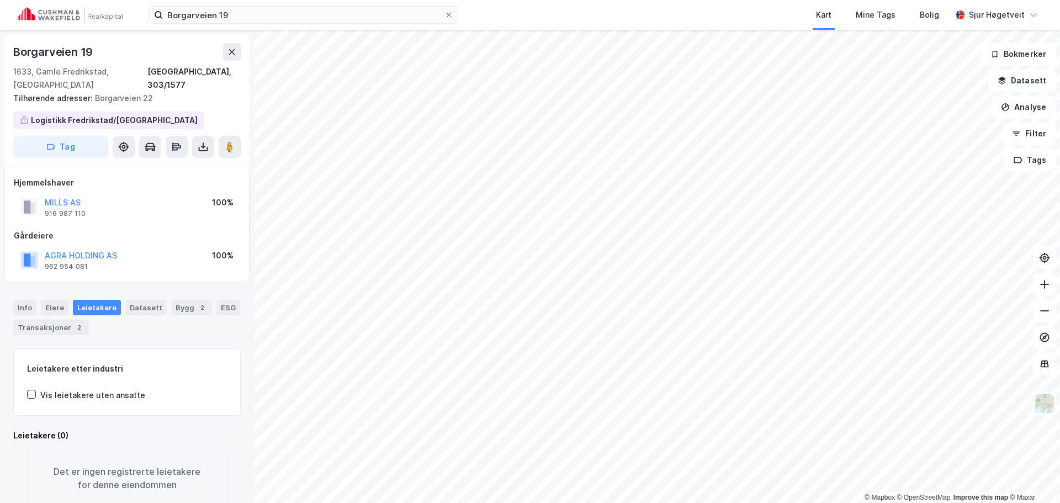
click at [36, 300] on div "Info Eiere Leietakere Datasett Bygg 2 ESG Transaksjoner 2" at bounding box center [126, 317] width 227 height 35
click at [33, 300] on div "Info" at bounding box center [24, 307] width 23 height 15
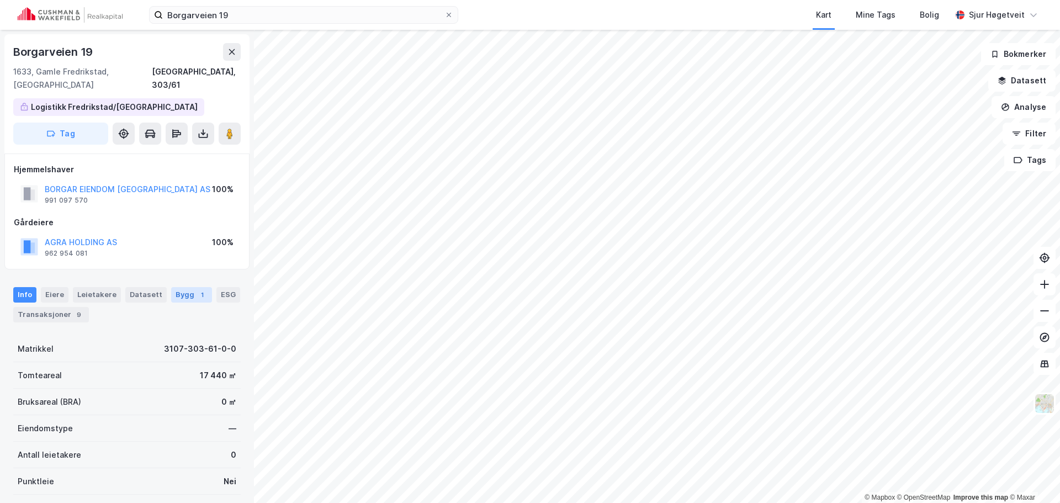
click at [173, 288] on div "Bygg 1" at bounding box center [191, 294] width 41 height 15
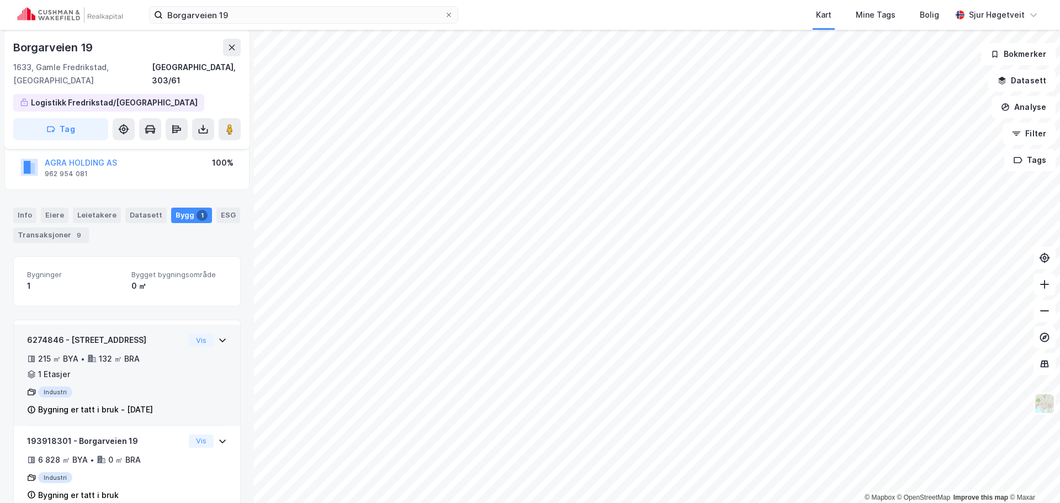
scroll to position [92, 0]
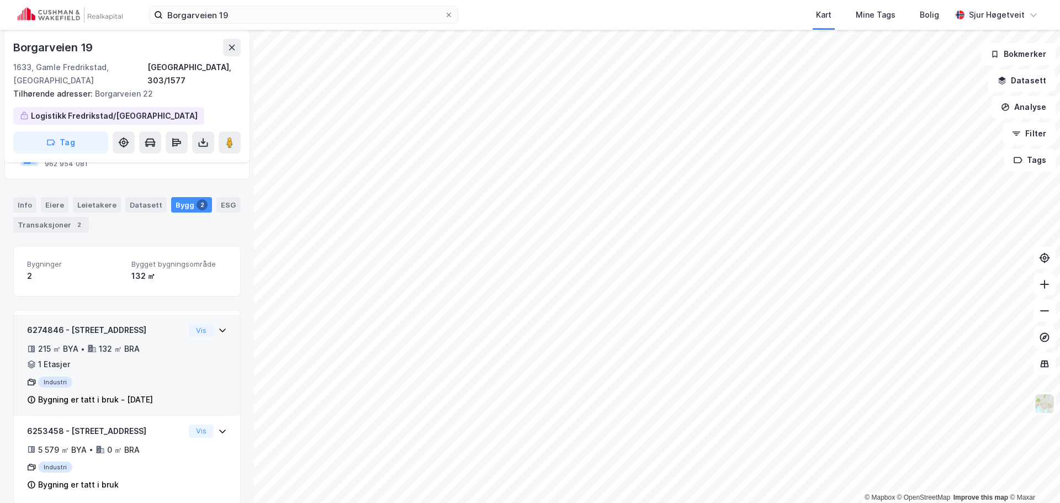
scroll to position [105, 0]
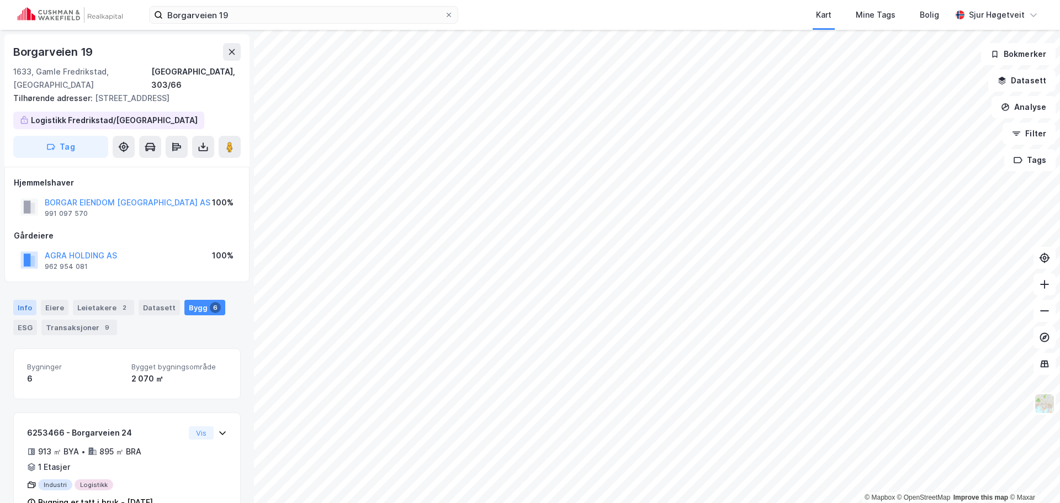
click at [22, 300] on div "Info" at bounding box center [24, 307] width 23 height 15
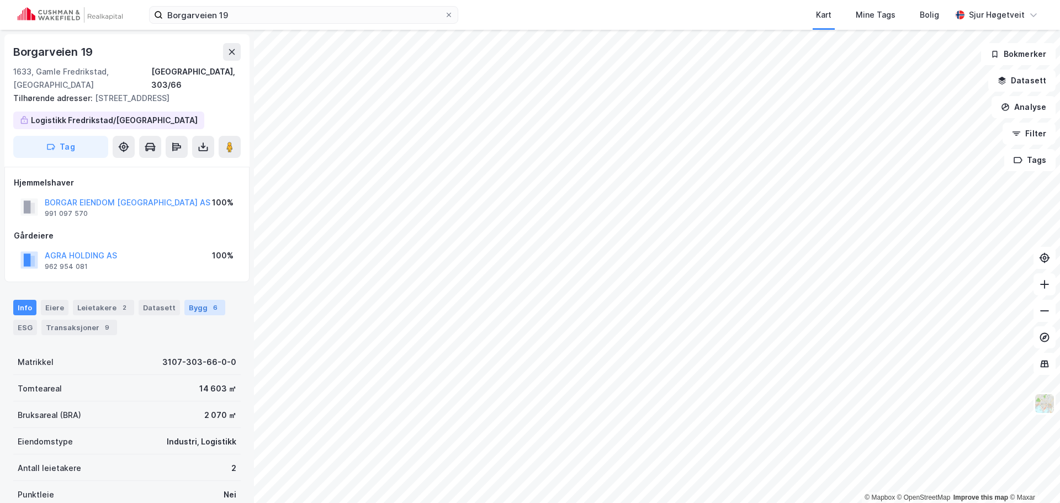
click at [210, 302] on div "6" at bounding box center [215, 307] width 11 height 11
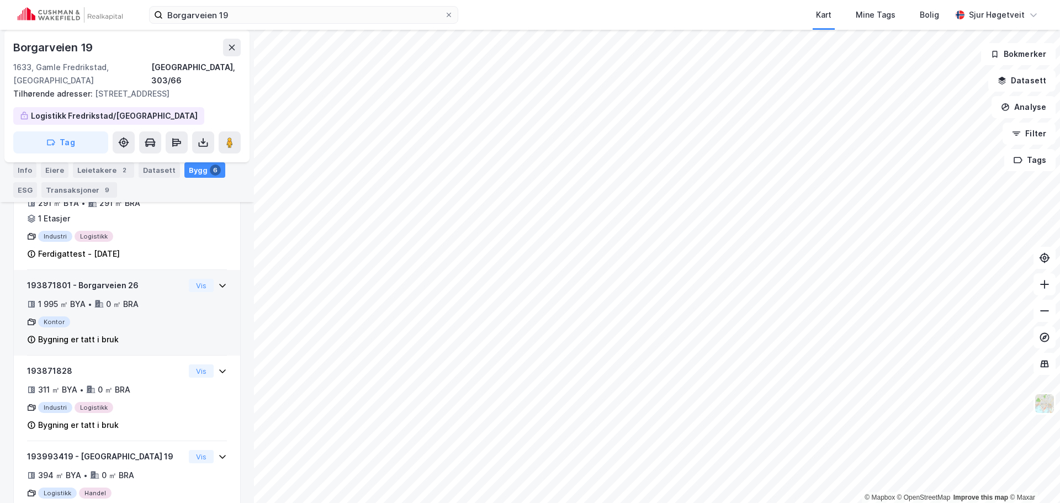
scroll to position [478, 0]
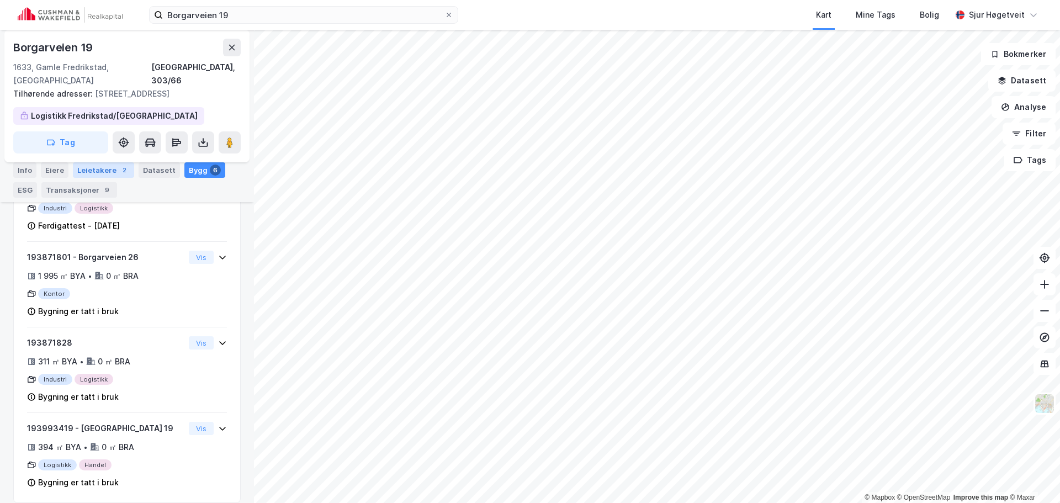
click at [97, 163] on div "Leietakere 2" at bounding box center [103, 169] width 61 height 15
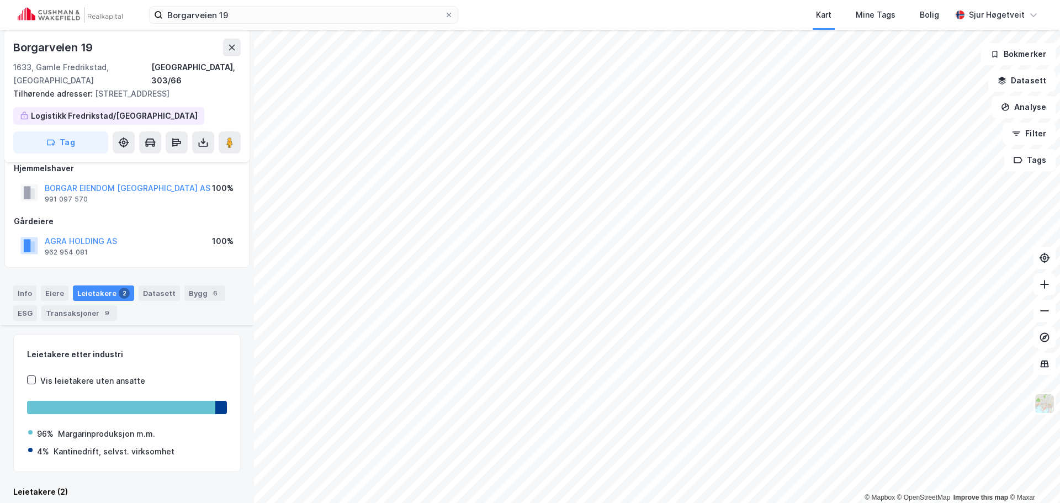
scroll to position [147, 0]
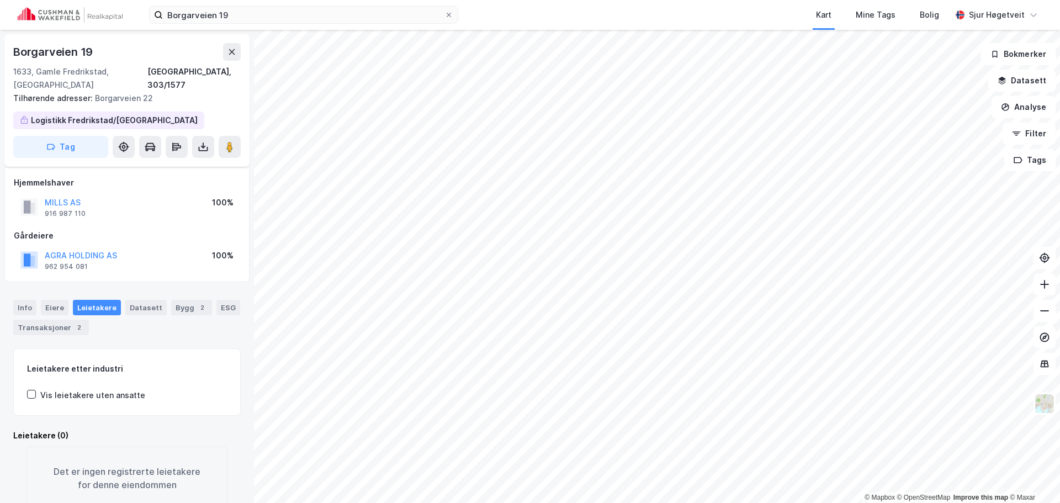
scroll to position [20, 0]
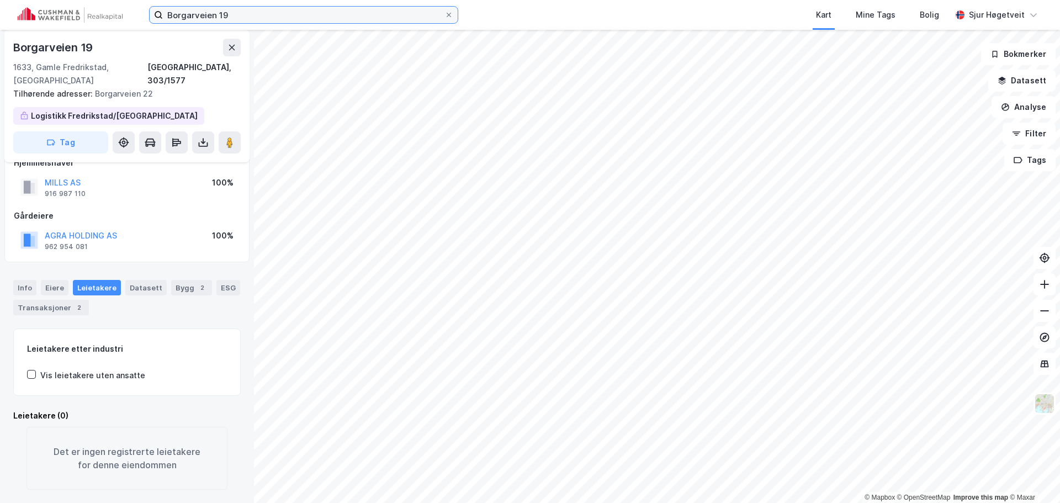
click at [303, 15] on input "Borgarveien 19" at bounding box center [304, 15] width 282 height 17
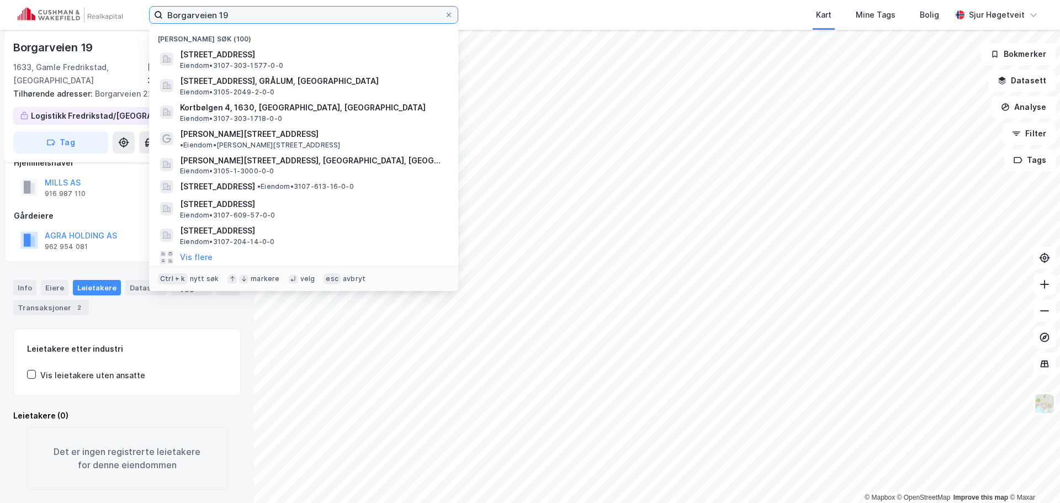
click at [303, 15] on input "Borgarveien 19" at bounding box center [304, 15] width 282 height 17
paste input "Tors gate 2"
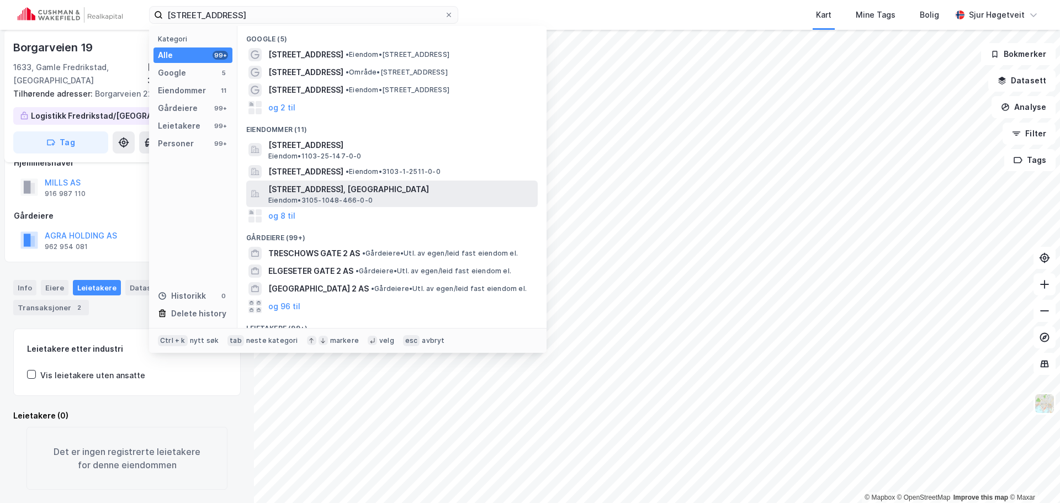
click at [475, 189] on span "Tors gate 2, 1738, BORGENHAUGEN, SARPSBORG" at bounding box center [400, 189] width 265 height 13
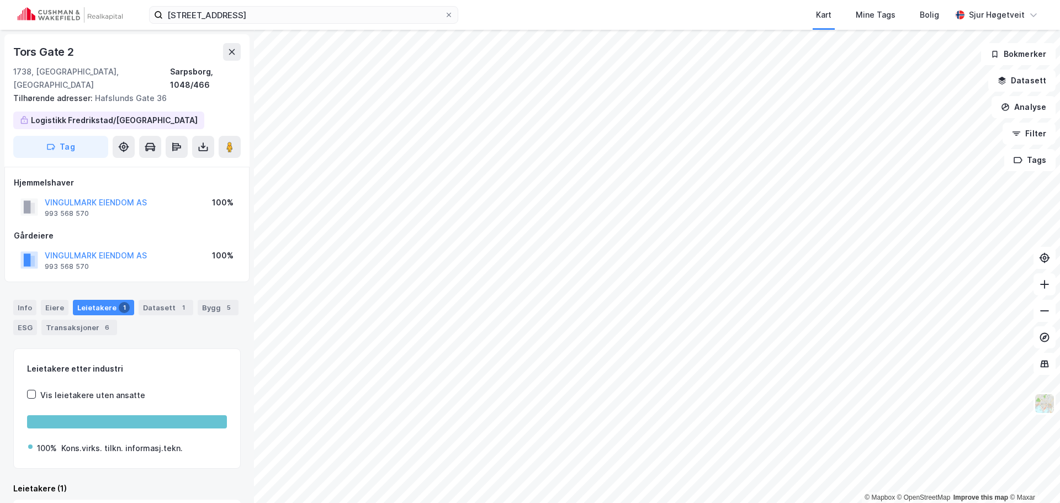
click at [11, 297] on div "Info Eiere Leietakere 1 Datasett 1 Bygg 5 ESG Transaksjoner 6" at bounding box center [127, 313] width 254 height 53
click at [14, 300] on div "Info" at bounding box center [24, 307] width 23 height 15
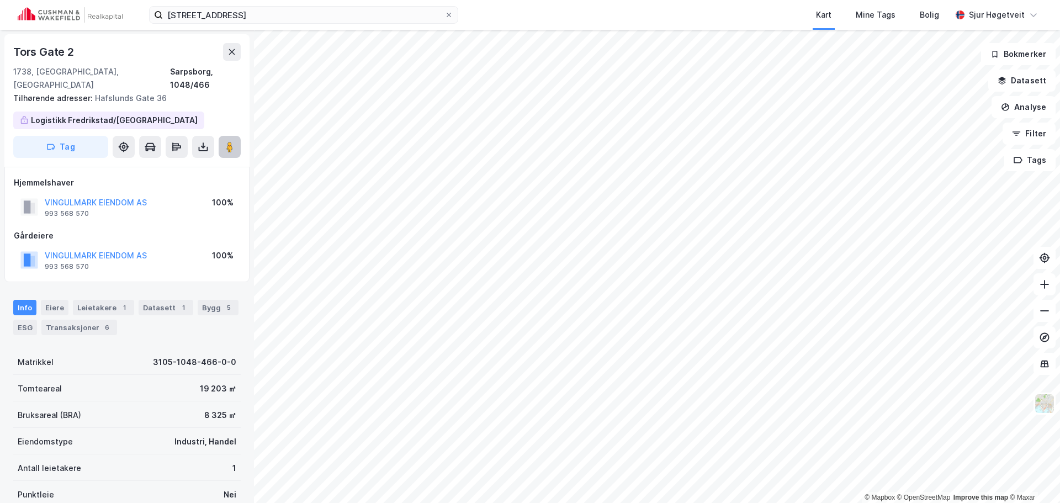
click at [224, 141] on icon at bounding box center [229, 146] width 11 height 11
click at [201, 300] on div "Bygg 5" at bounding box center [218, 307] width 41 height 15
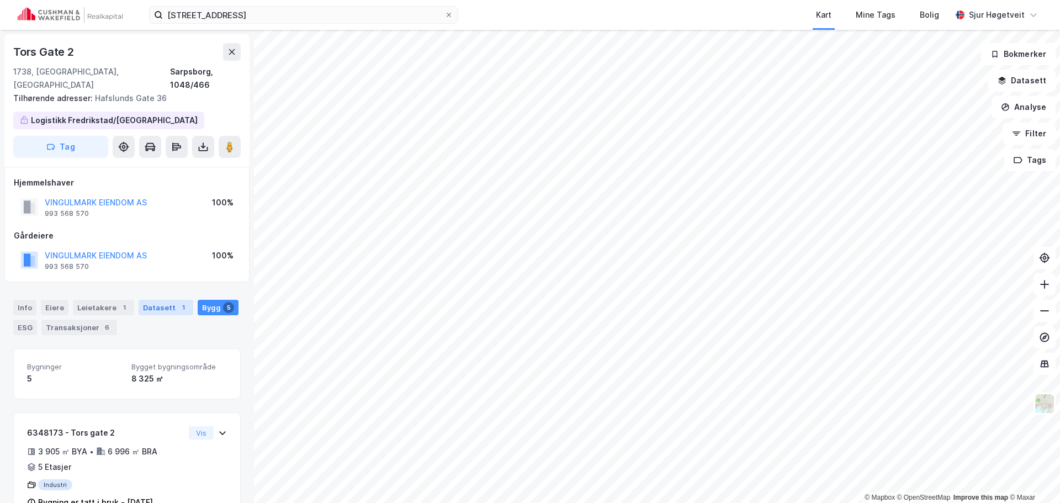
click at [161, 300] on div "Datasett 1" at bounding box center [166, 307] width 55 height 15
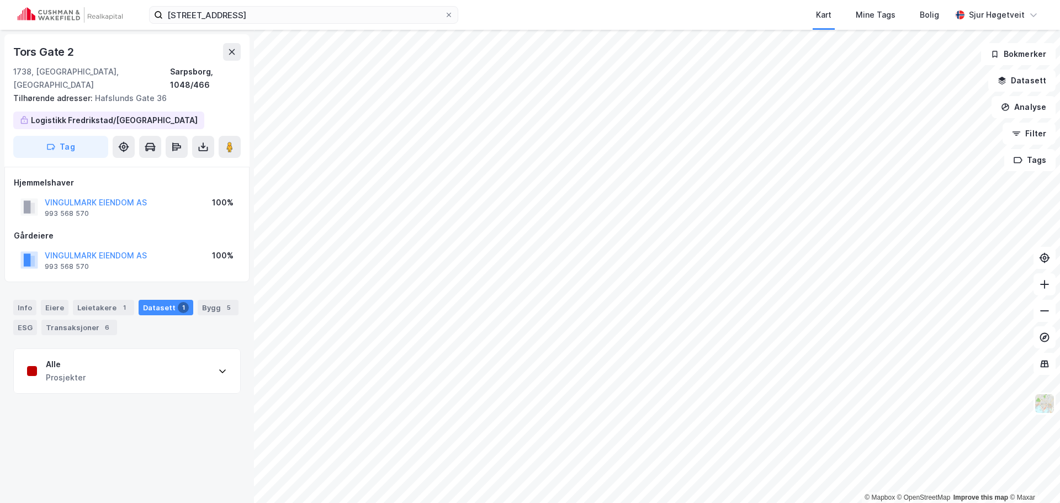
click at [171, 359] on div "Alle Prosjekter" at bounding box center [127, 371] width 226 height 44
click at [161, 361] on div "Alle Prosjekter" at bounding box center [127, 371] width 226 height 44
click at [93, 321] on div "Transaksjoner 6" at bounding box center [79, 327] width 76 height 15
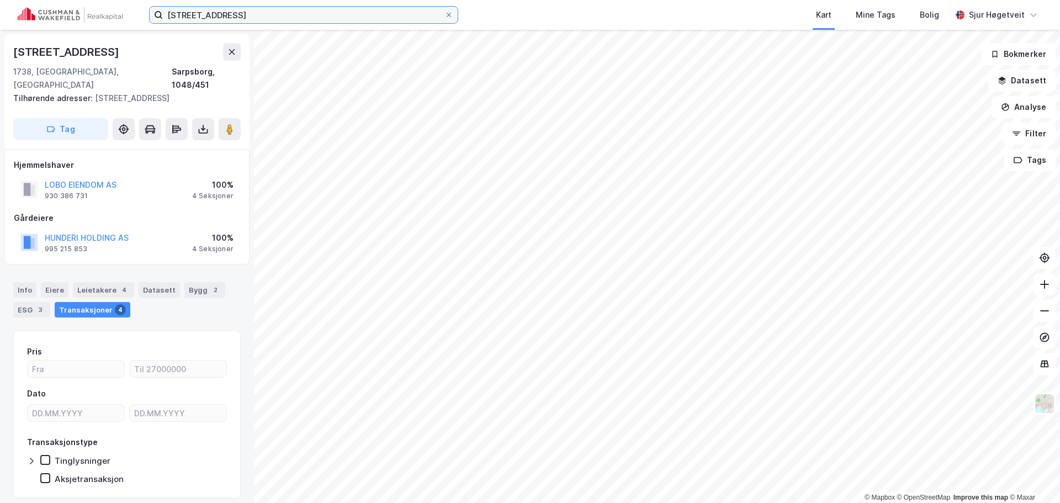
click at [296, 21] on input "Tors gate 2" at bounding box center [304, 15] width 282 height 17
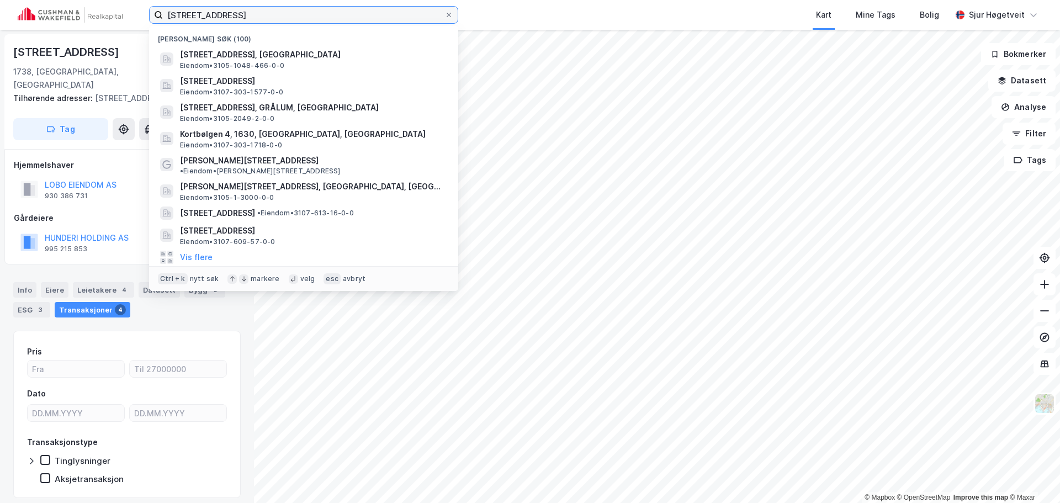
click at [296, 21] on input "Tors gate 2" at bounding box center [304, 15] width 282 height 17
paste input "Bruket 31"
click at [296, 21] on input "Tors gate 2" at bounding box center [304, 15] width 282 height 17
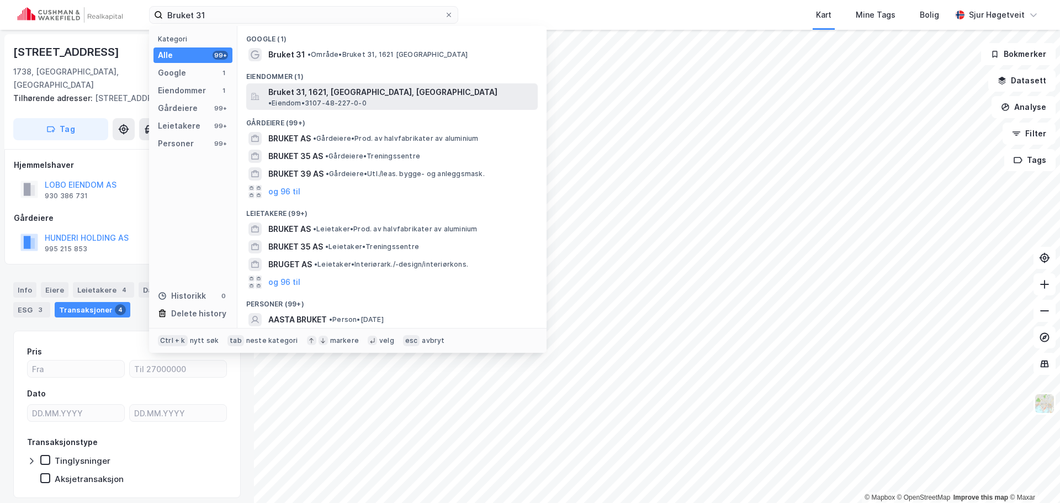
click at [333, 90] on span "Bruket 31, 1621, GRESSVIK, FREDRIKSTAD" at bounding box center [382, 92] width 229 height 13
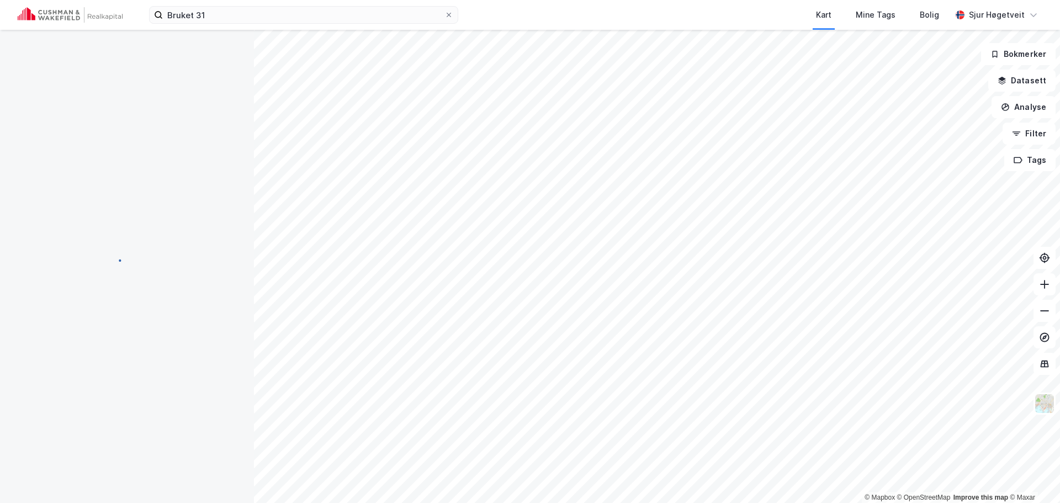
scroll to position [1, 0]
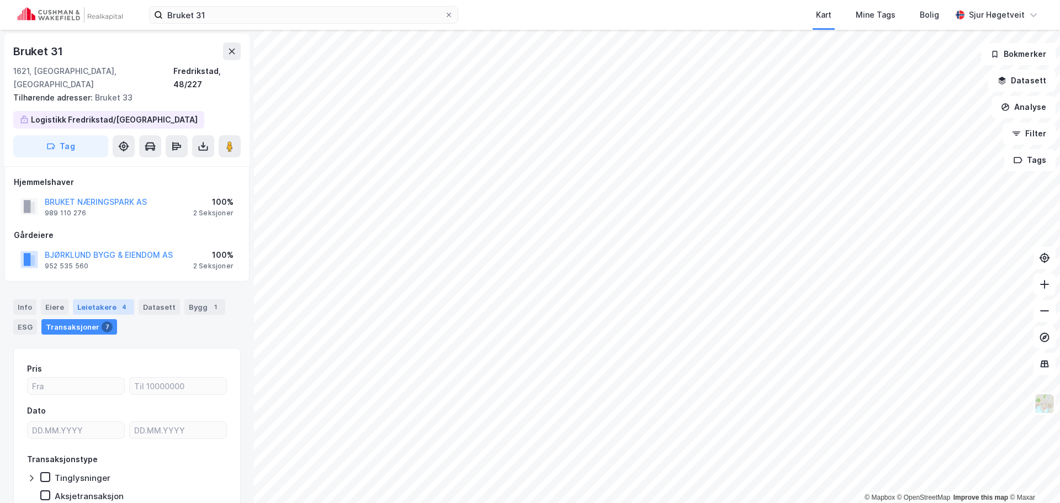
click at [119, 301] on div "4" at bounding box center [124, 306] width 11 height 11
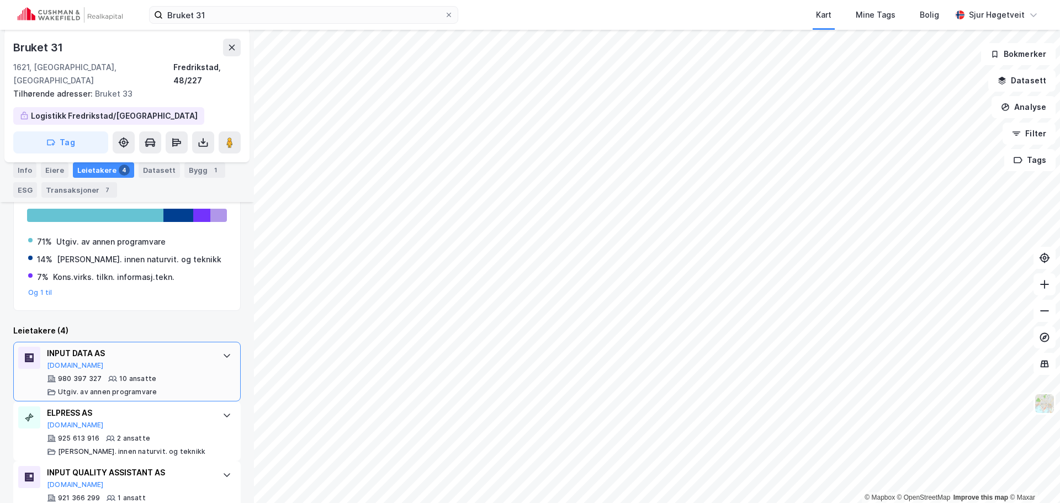
scroll to position [266, 0]
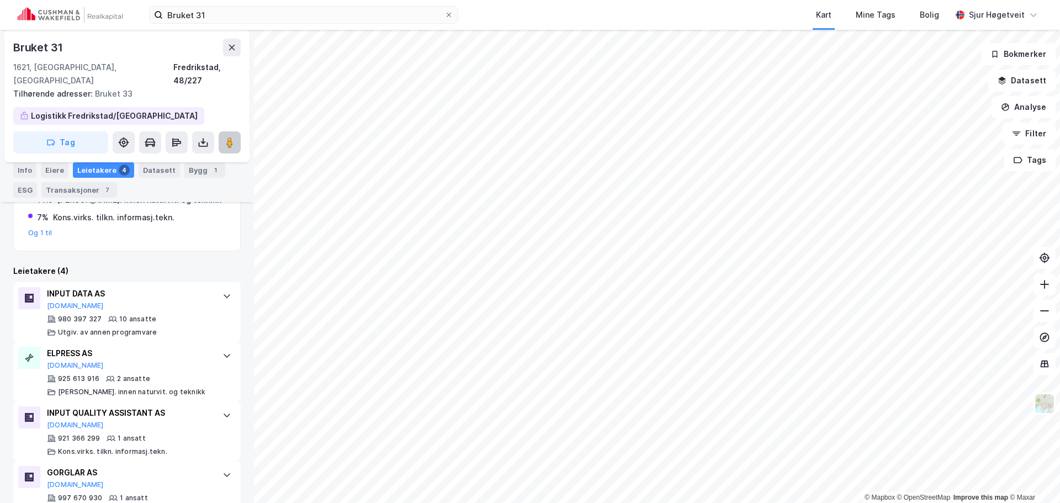
click at [229, 137] on image at bounding box center [229, 142] width 7 height 11
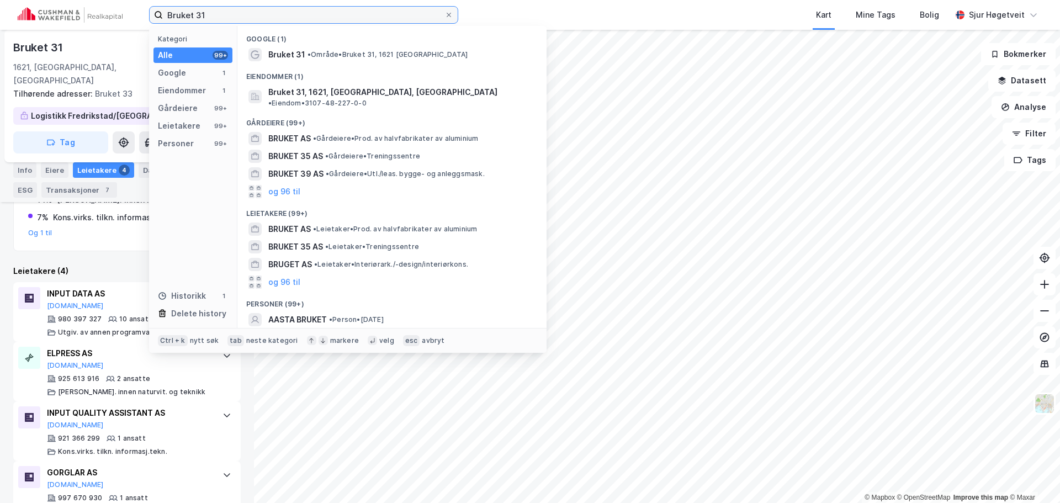
click at [311, 19] on input "Bruket 31" at bounding box center [304, 15] width 282 height 17
paste input "Hjalmar Bjørges vei 105"
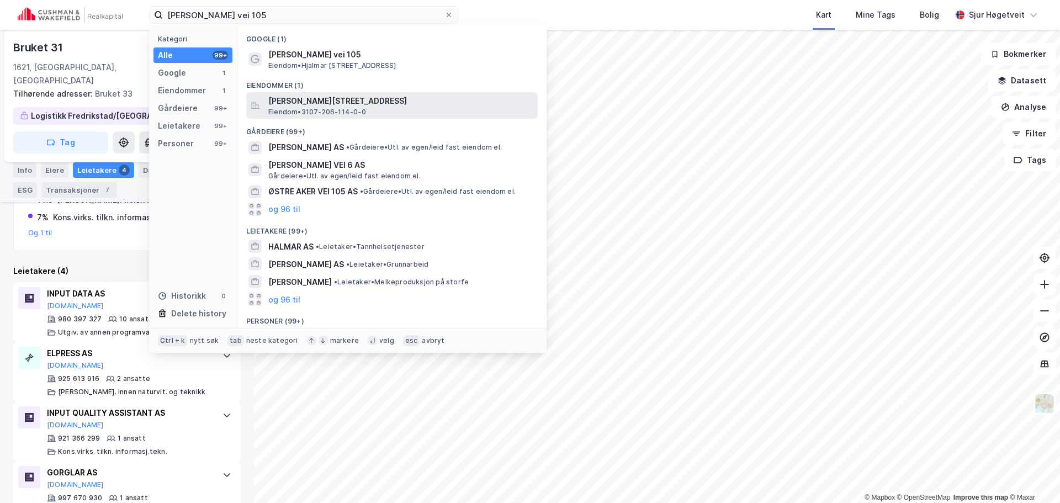
click at [426, 102] on span "Hjalmar Bjørges vei 105, 1604, FREDRIKSTAD, FREDRIKSTAD" at bounding box center [400, 100] width 265 height 13
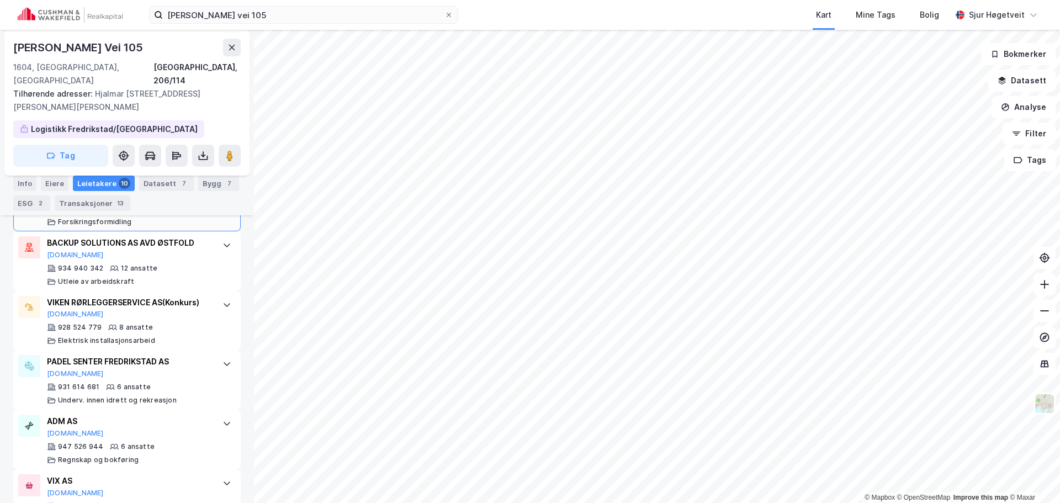
scroll to position [520, 0]
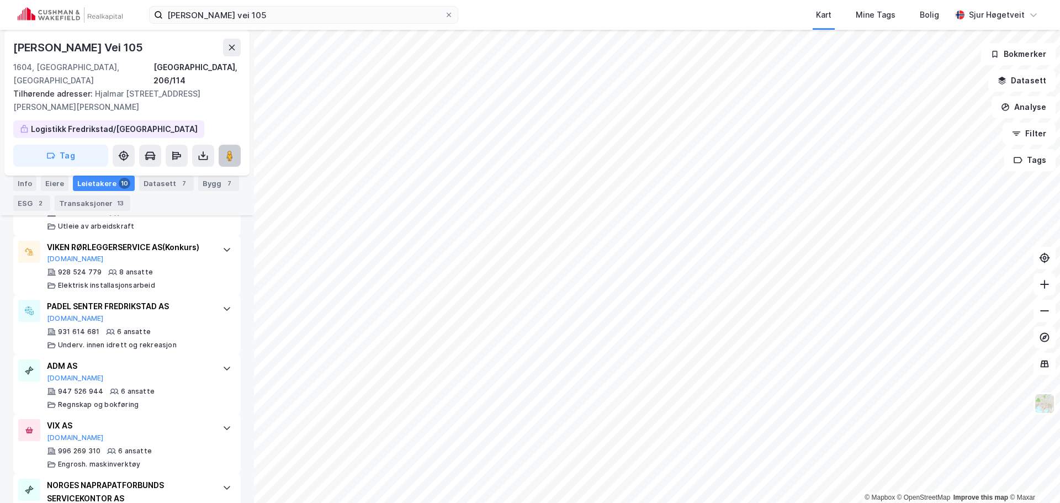
click at [231, 152] on button at bounding box center [230, 156] width 22 height 22
click at [280, 21] on input "Hjalmar Bjørges vei 105" at bounding box center [304, 15] width 282 height 17
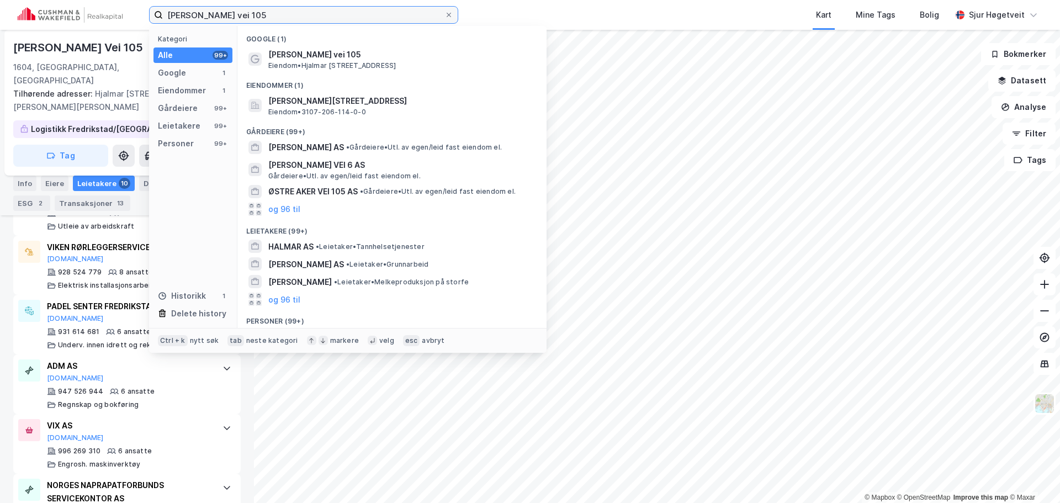
click at [280, 21] on input "Hjalmar Bjørges vei 105" at bounding box center [304, 15] width 282 height 17
click at [279, 20] on input "Hjalmar Bjørges vei 105" at bounding box center [304, 15] width 282 height 17
paste input "[STREET_ADDRESS]"
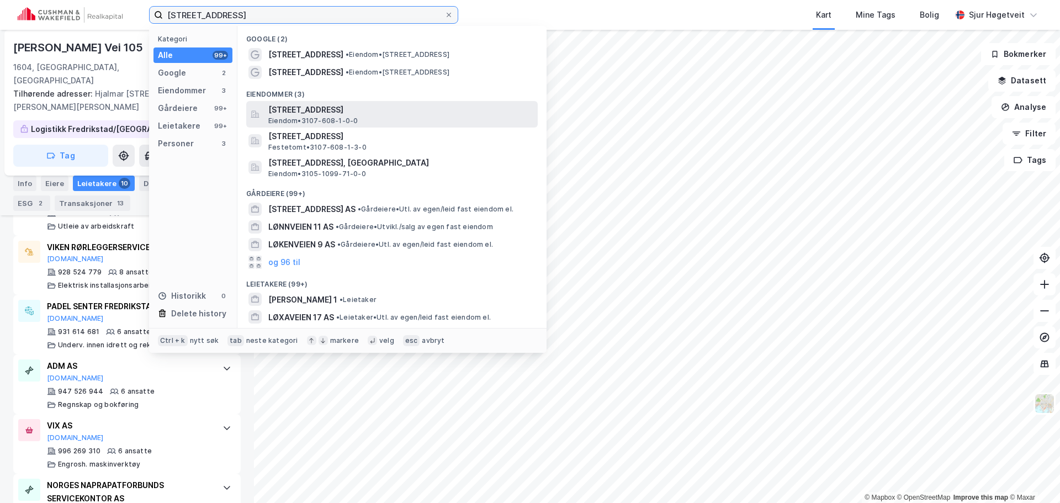
type input "[STREET_ADDRESS]"
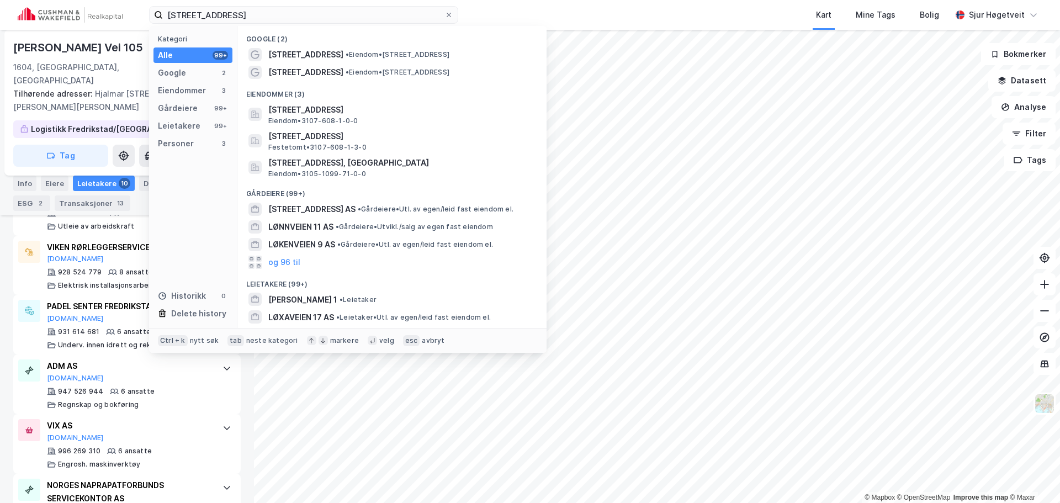
click at [422, 98] on div "Google (2) Løenveien 1 • Eiendom • Løenveien 1, 1747 Skjeberg Løenveien 1 • Eie…" at bounding box center [391, 177] width 309 height 302
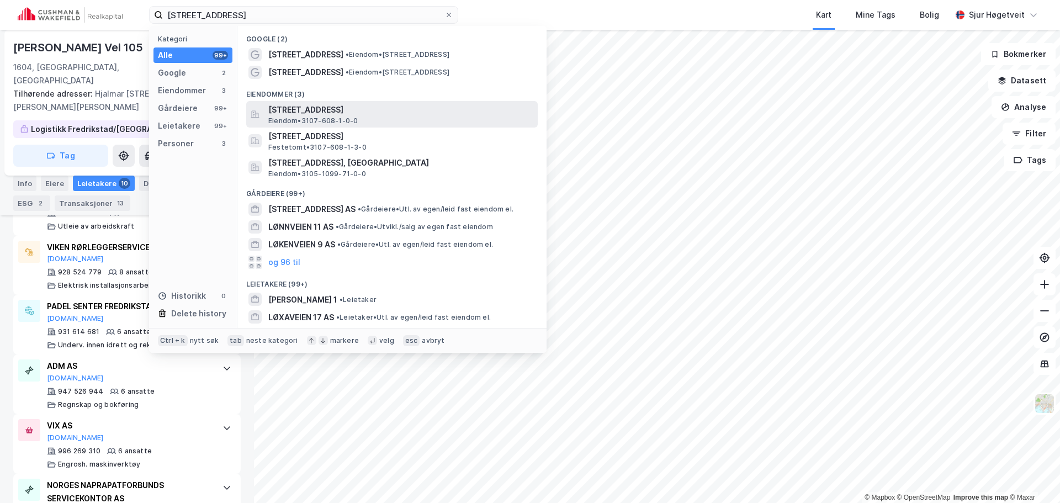
click at [423, 112] on span "Løenveien 1, 1653, SELLEBAKK, FREDRIKSTAD" at bounding box center [400, 109] width 265 height 13
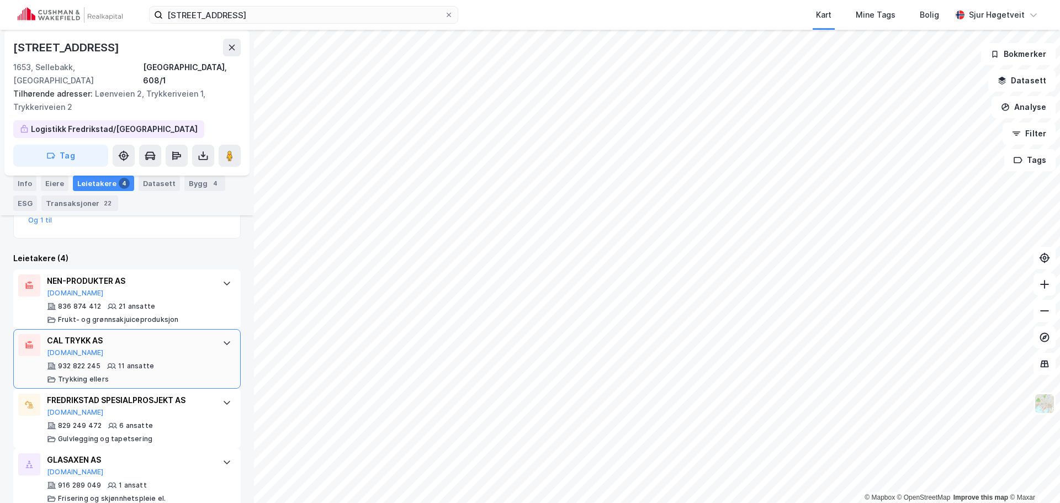
scroll to position [297, 0]
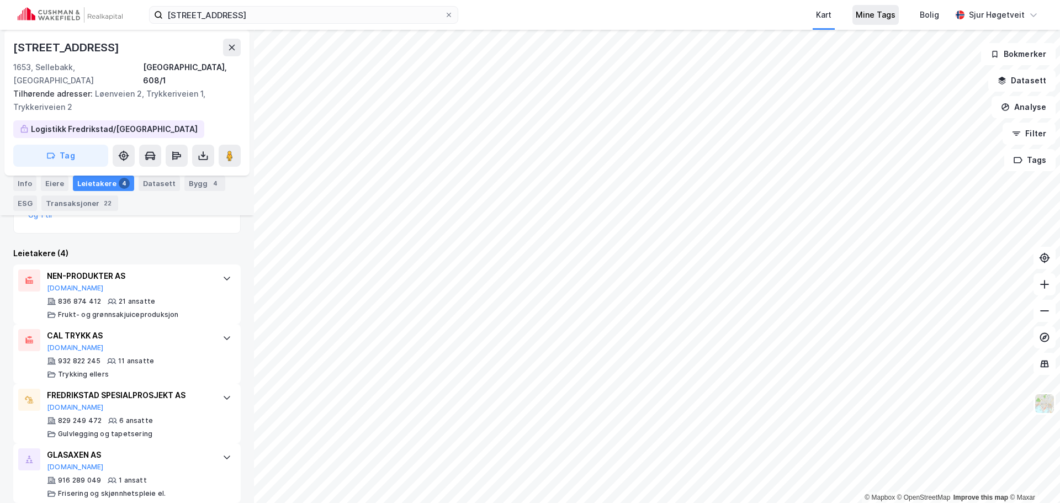
click at [890, 19] on div "Mine Tags" at bounding box center [876, 14] width 40 height 13
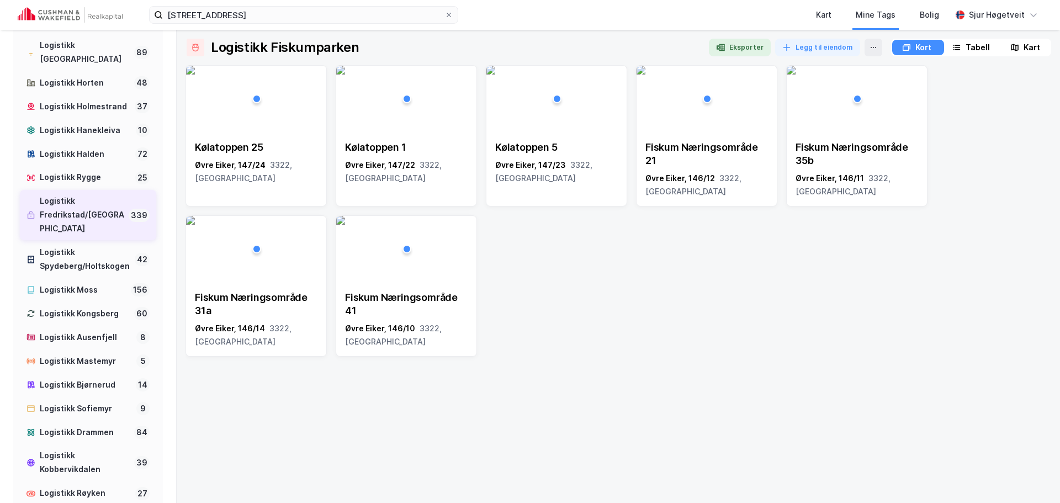
scroll to position [331, 0]
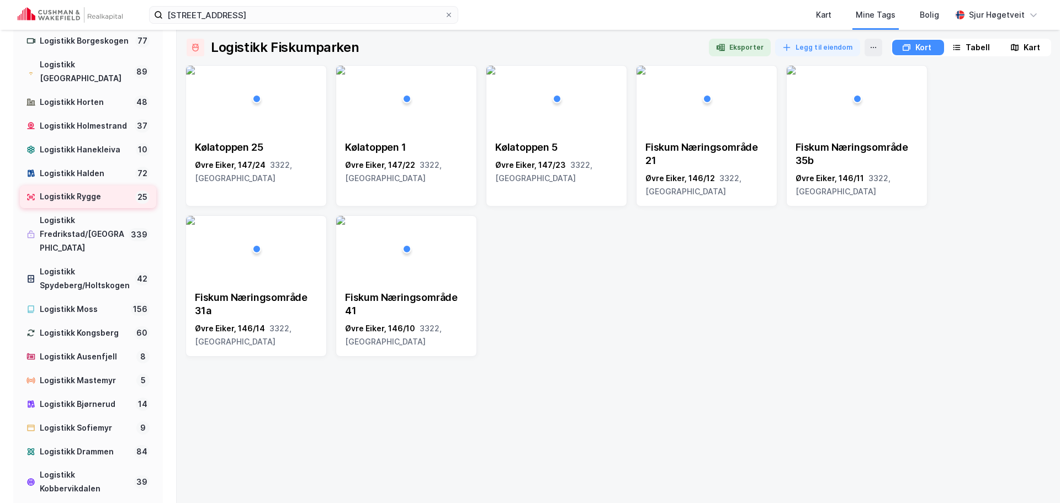
click at [101, 204] on div "Logistikk Rygge" at bounding box center [85, 197] width 91 height 14
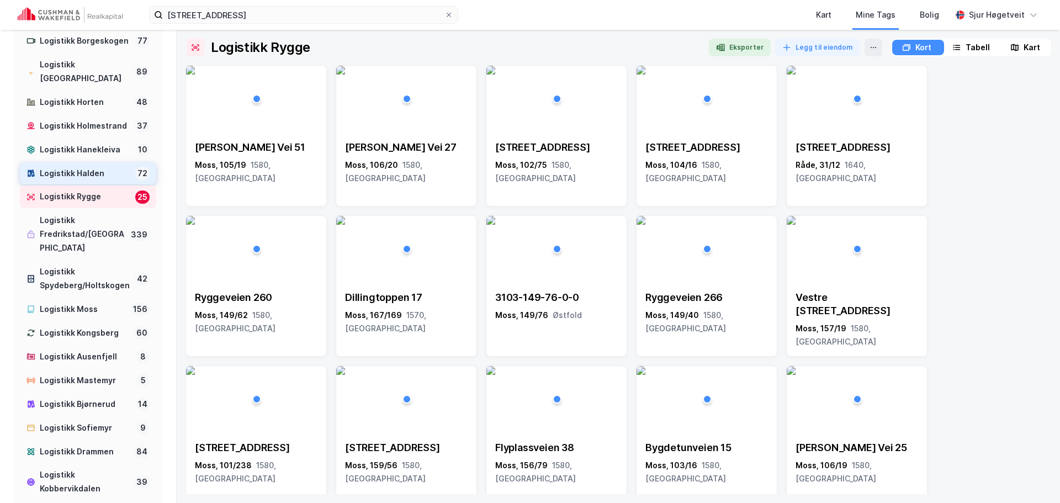
click at [86, 181] on div "Logistikk Halden" at bounding box center [85, 174] width 91 height 14
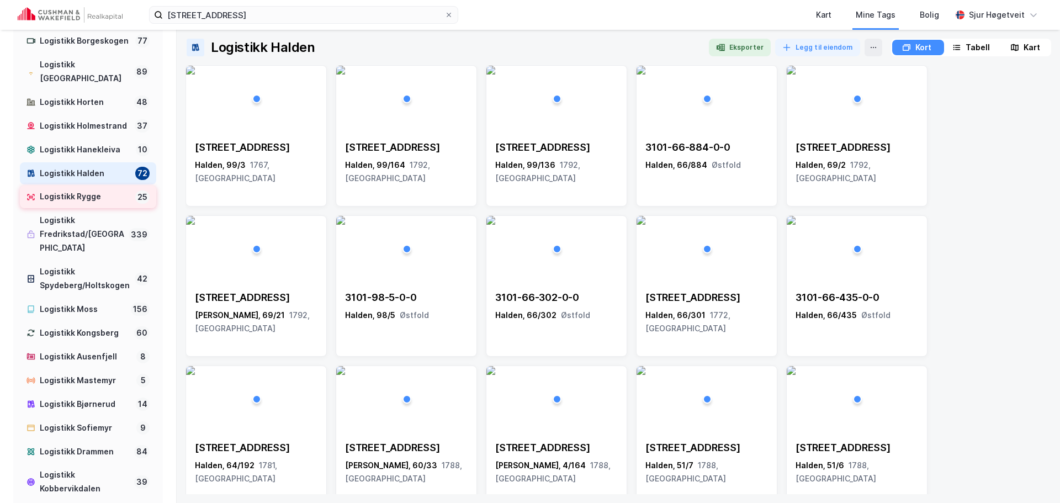
click at [86, 204] on div "Logistikk Rygge" at bounding box center [85, 197] width 91 height 14
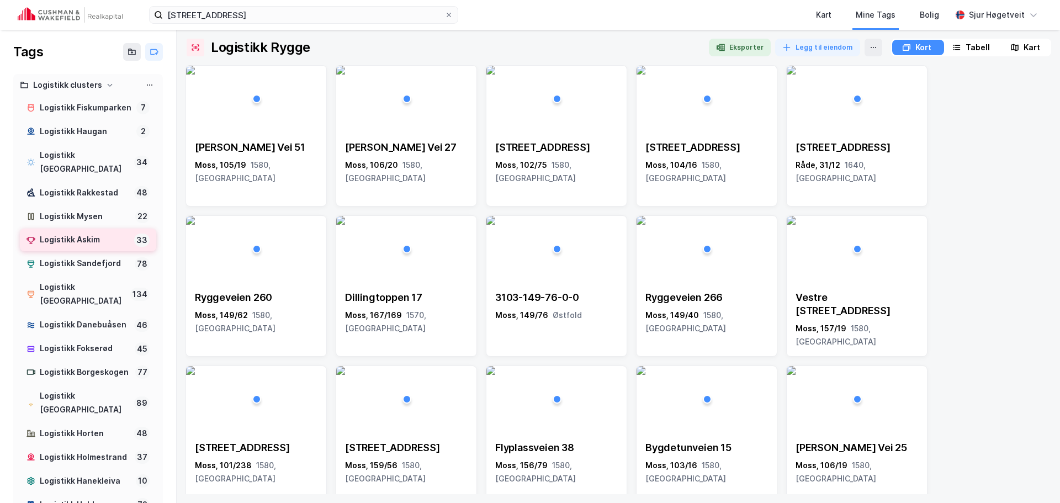
click at [109, 235] on div "Logistikk Askim" at bounding box center [85, 240] width 90 height 14
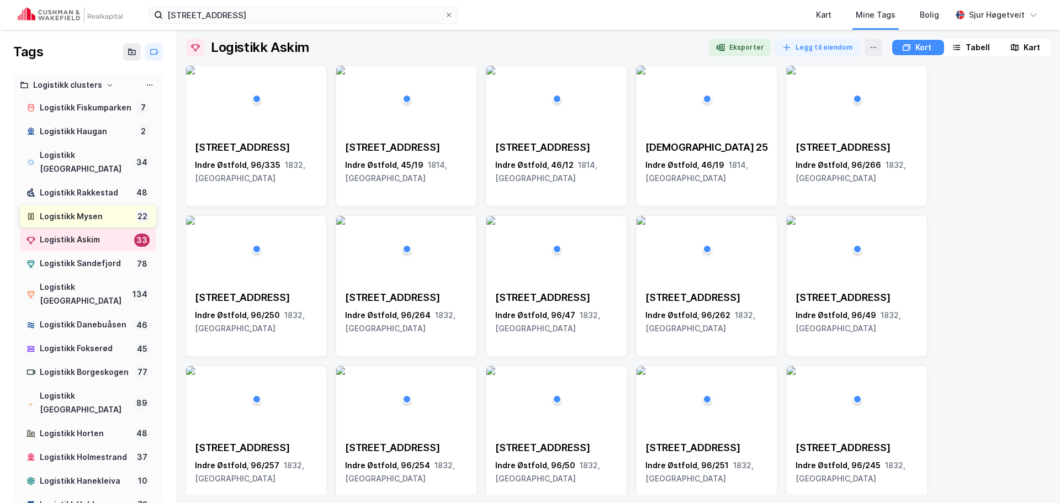
click at [109, 222] on div "Logistikk Mysen" at bounding box center [85, 217] width 91 height 14
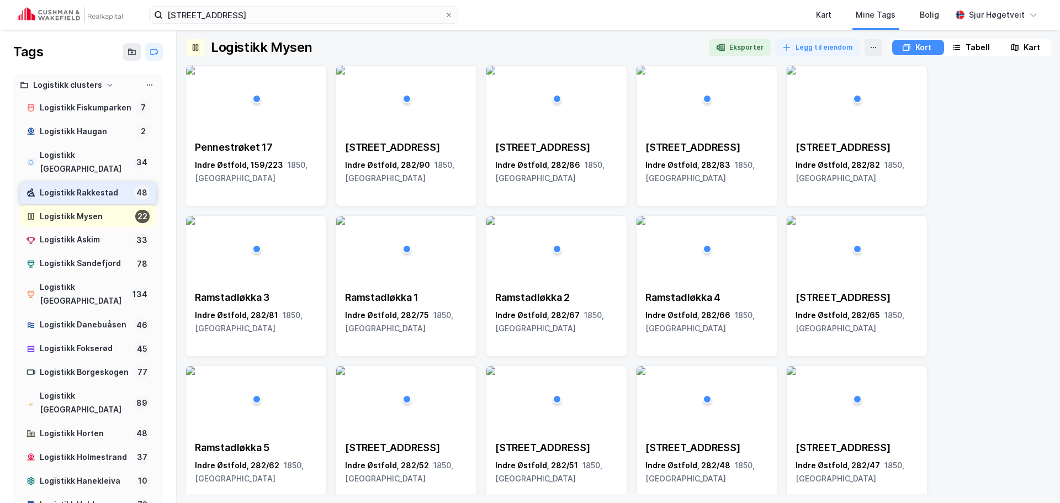
click at [109, 192] on div "Logistikk Rakkestad" at bounding box center [85, 193] width 90 height 14
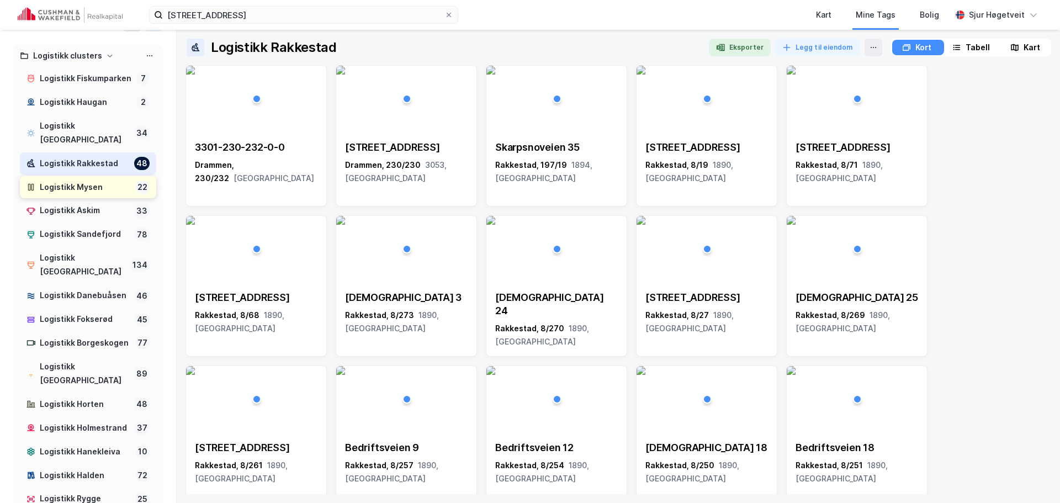
scroll to position [55, 0]
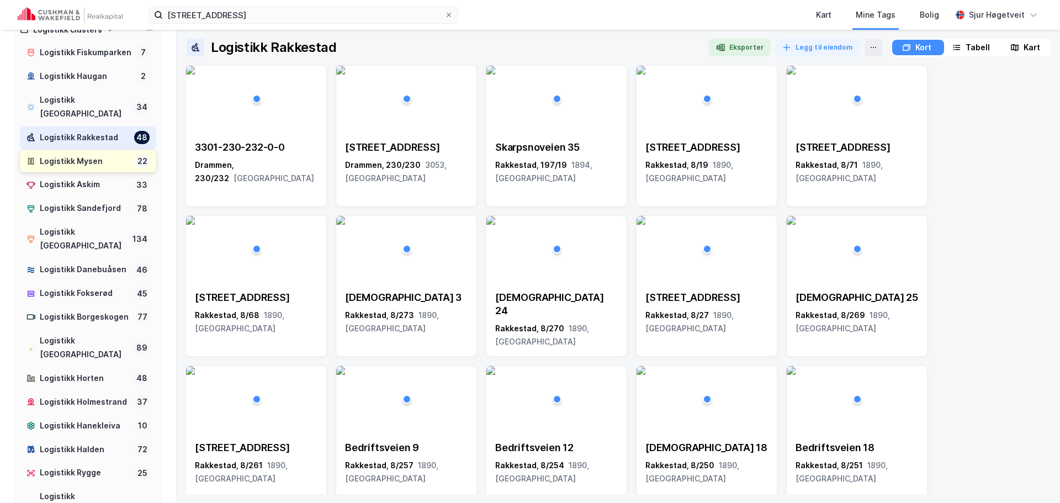
click at [107, 163] on div "Logistikk Mysen" at bounding box center [85, 162] width 91 height 14
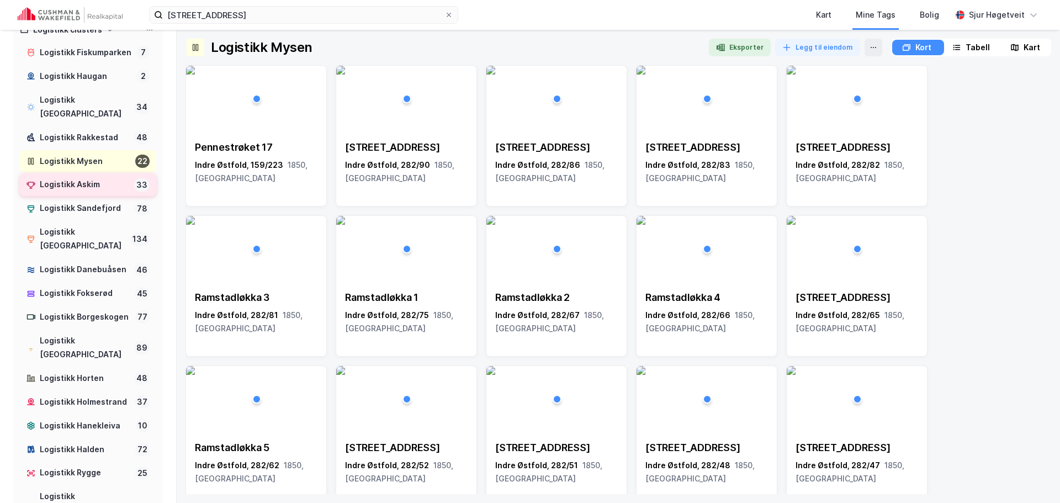
click at [109, 186] on div "Logistikk Askim" at bounding box center [85, 185] width 90 height 14
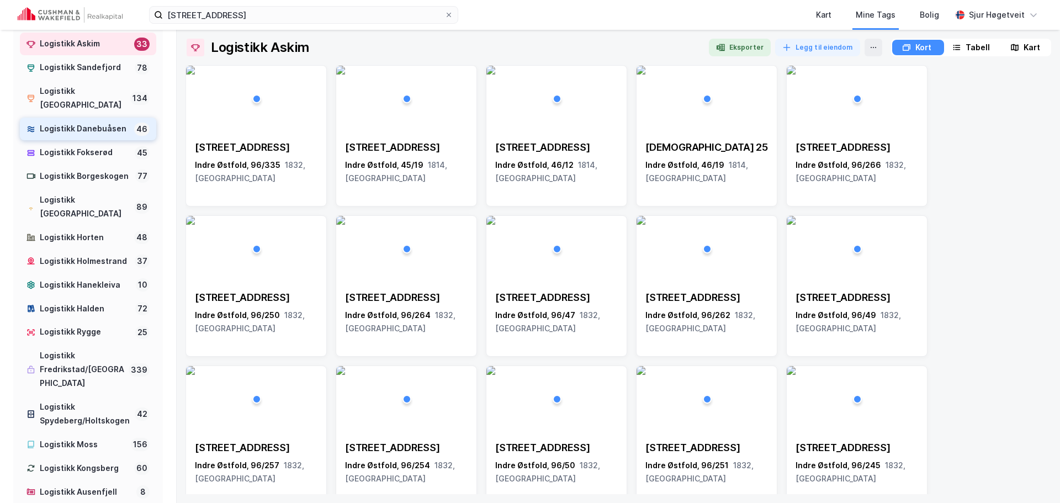
scroll to position [331, 0]
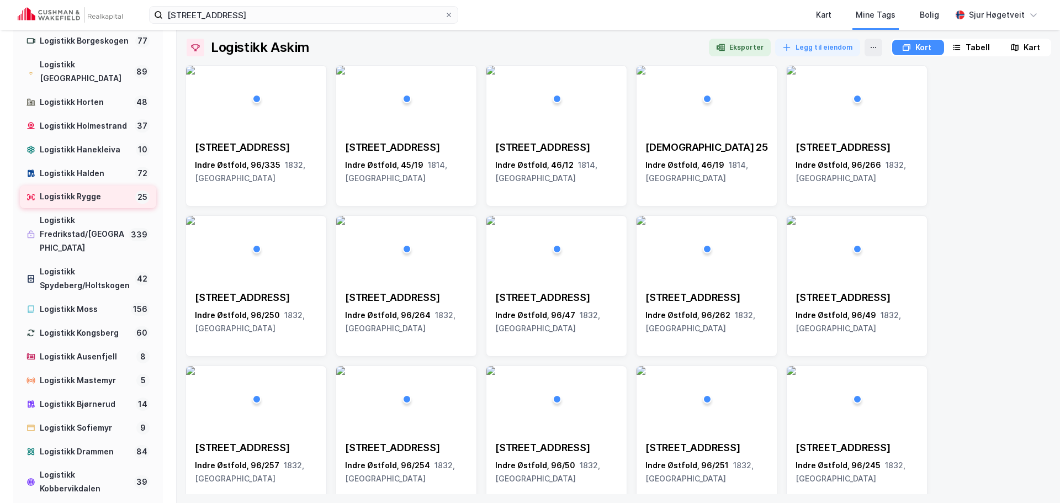
click at [102, 204] on div "Logistikk Rygge" at bounding box center [85, 197] width 91 height 14
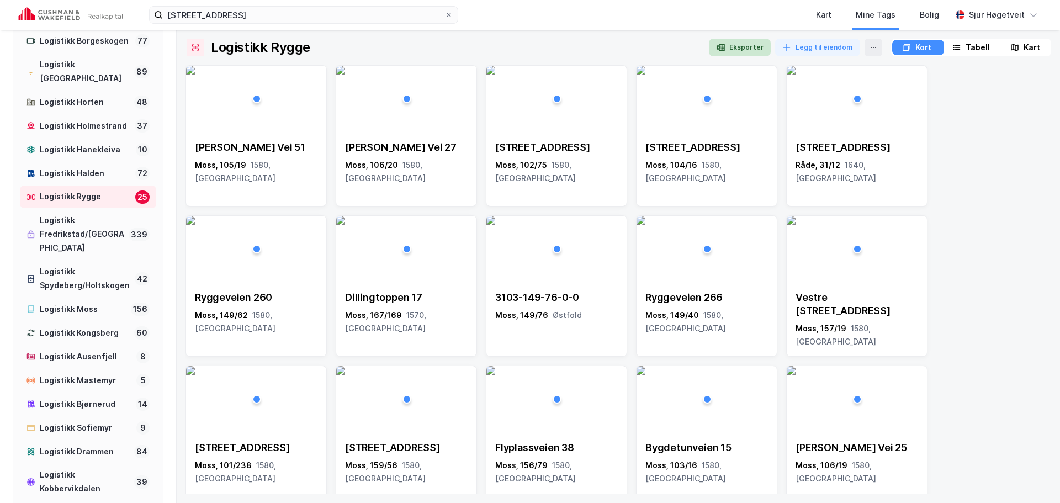
click at [752, 46] on button "Eksporter" at bounding box center [740, 48] width 62 height 18
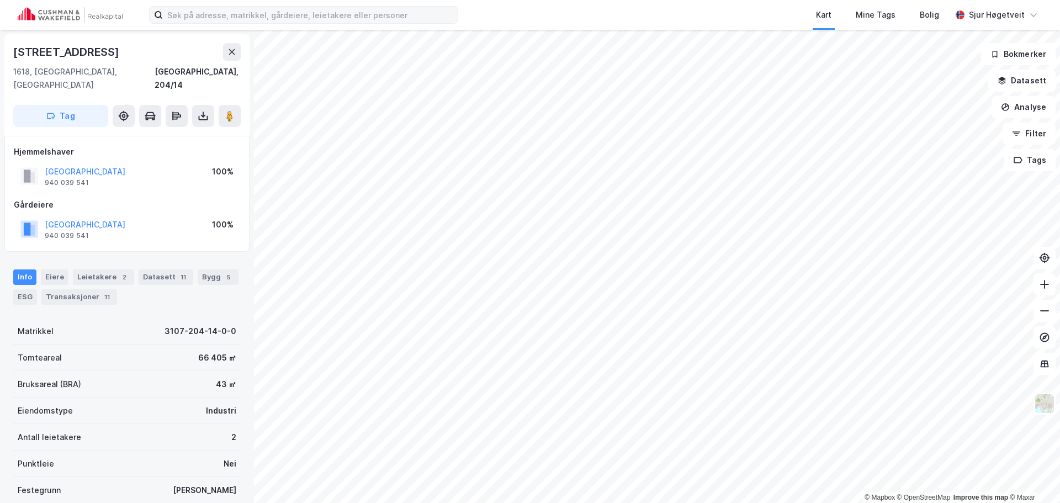
click at [306, 3] on div "Kart Mine Tags Bolig [PERSON_NAME]" at bounding box center [530, 15] width 1060 height 30
click at [304, 8] on input at bounding box center [310, 15] width 295 height 17
paste input "Trykkeriveien 4"
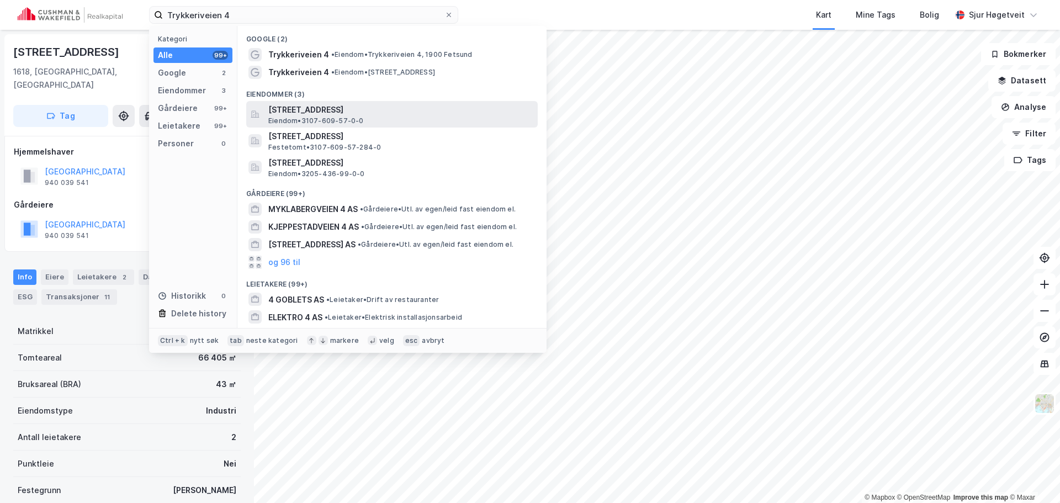
click at [352, 104] on span "[STREET_ADDRESS]" at bounding box center [400, 109] width 265 height 13
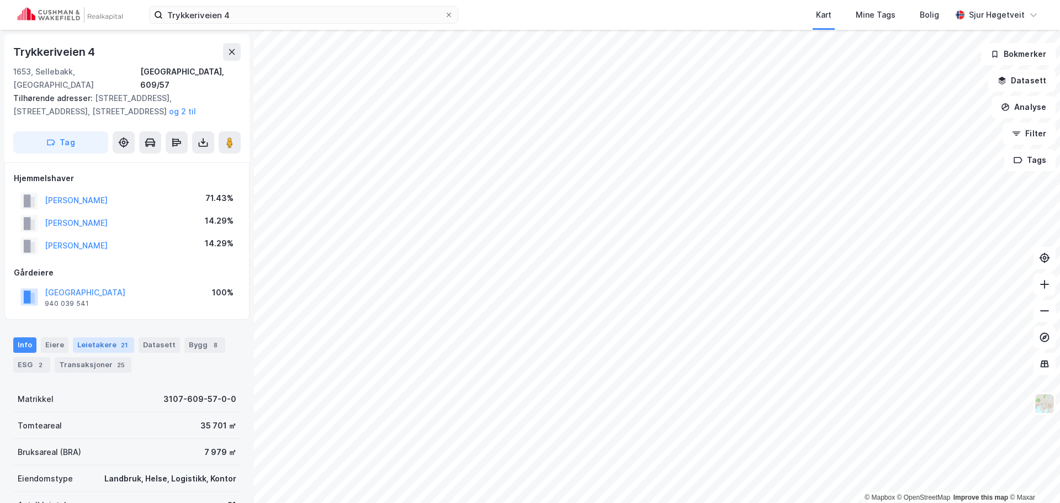
click at [110, 337] on div "Leietakere 21" at bounding box center [103, 344] width 61 height 15
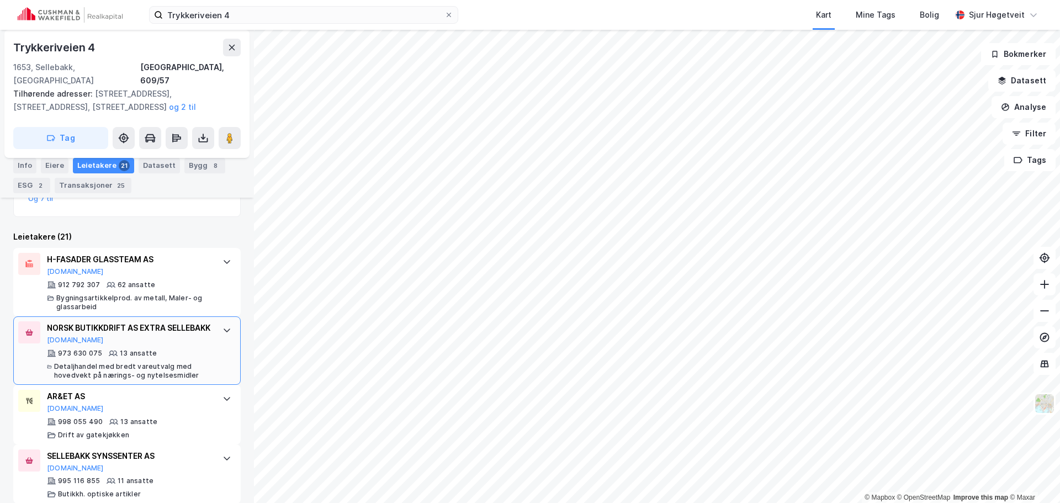
scroll to position [358, 0]
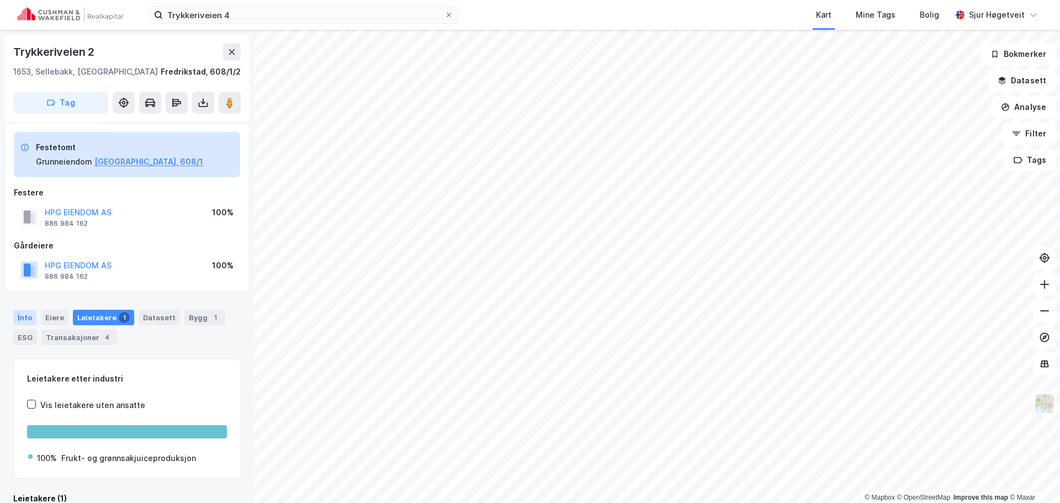
click at [19, 317] on div "Info" at bounding box center [24, 317] width 23 height 15
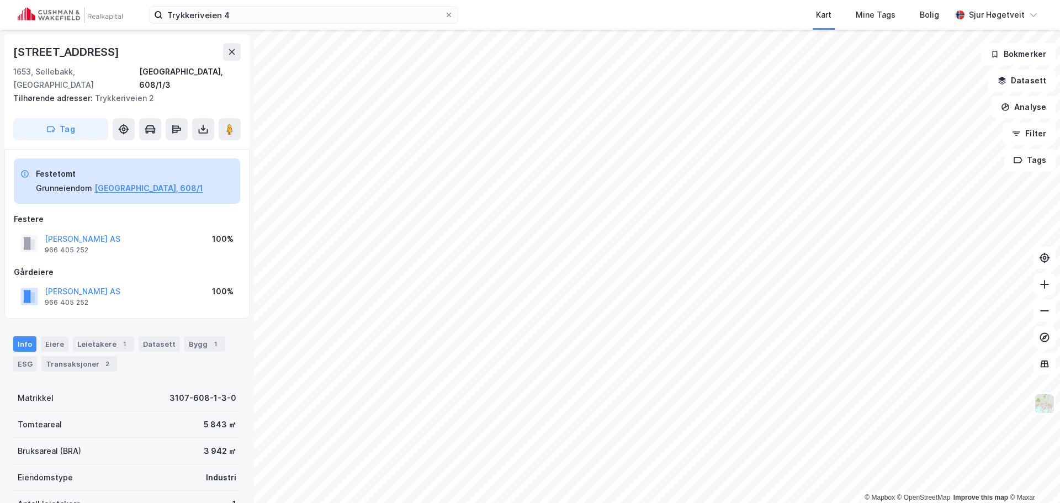
scroll to position [1, 0]
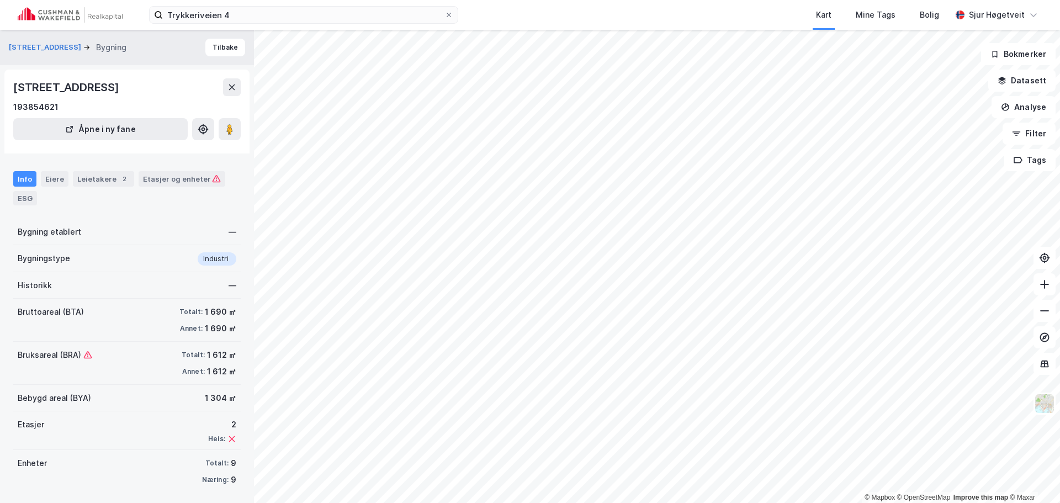
scroll to position [1, 0]
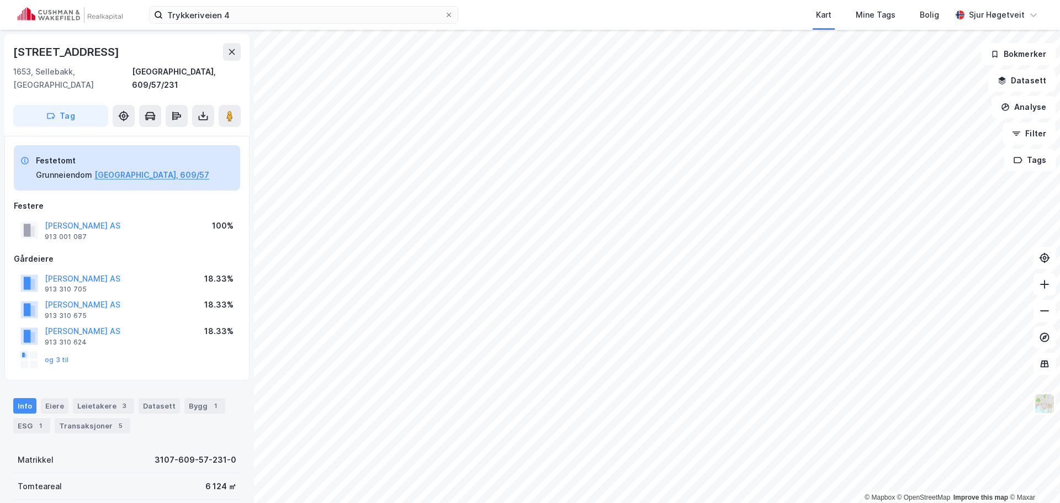
scroll to position [1, 0]
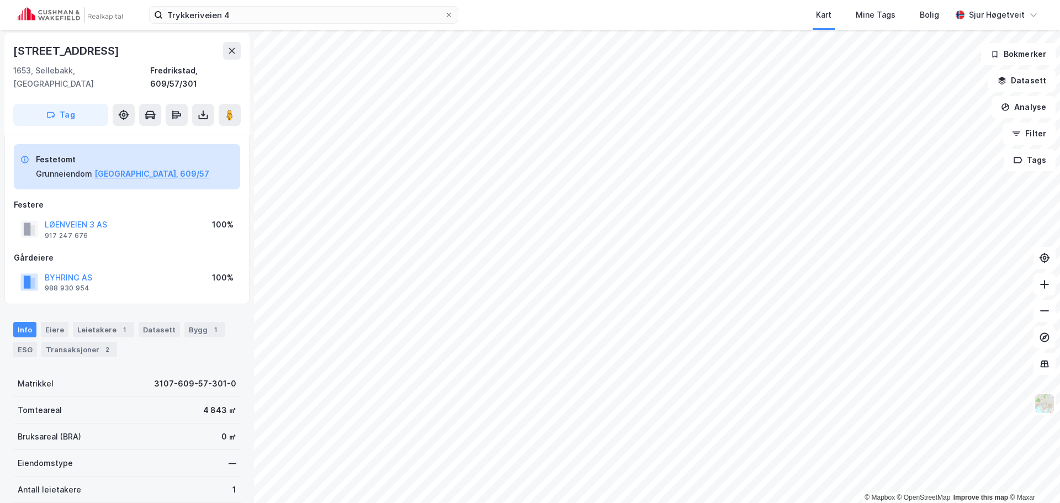
scroll to position [1, 0]
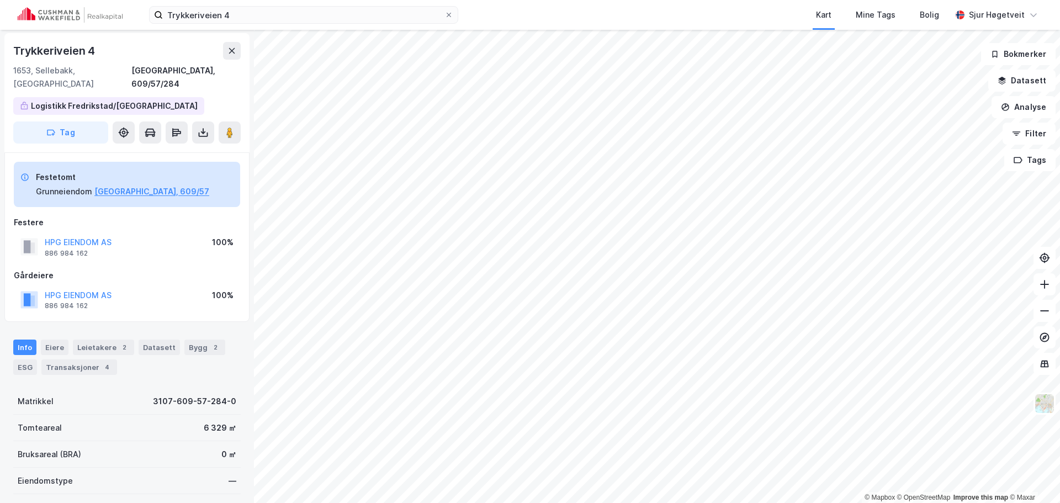
scroll to position [1, 0]
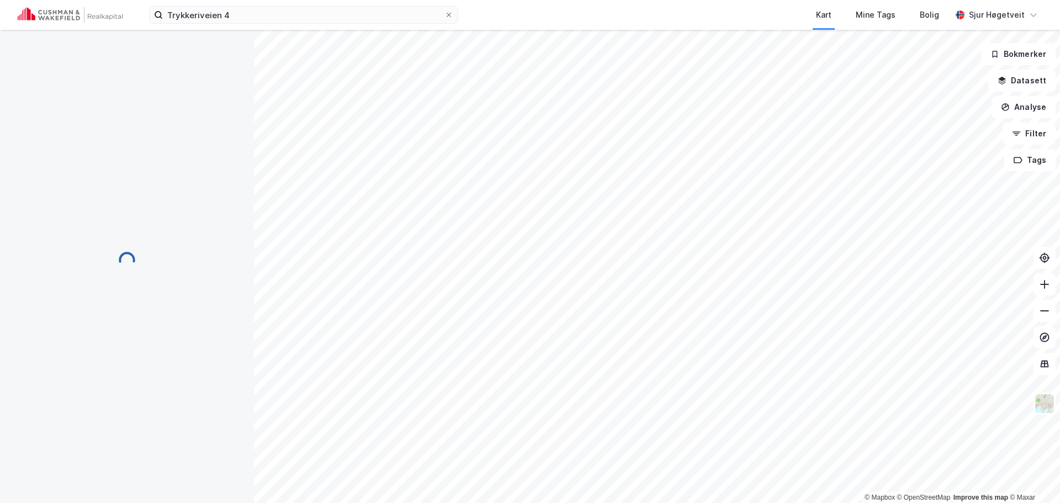
scroll to position [1, 0]
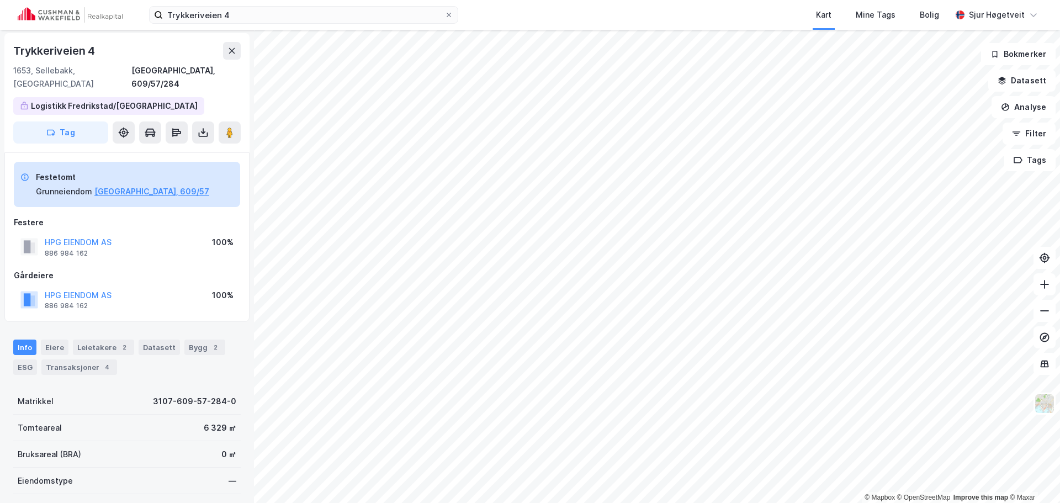
scroll to position [1, 0]
click at [184, 326] on div "Info [PERSON_NAME] 2 Datasett Bygg 2 ESG Transaksjoner 4" at bounding box center [127, 352] width 254 height 53
click at [189, 340] on div "Bygg 2" at bounding box center [204, 347] width 41 height 15
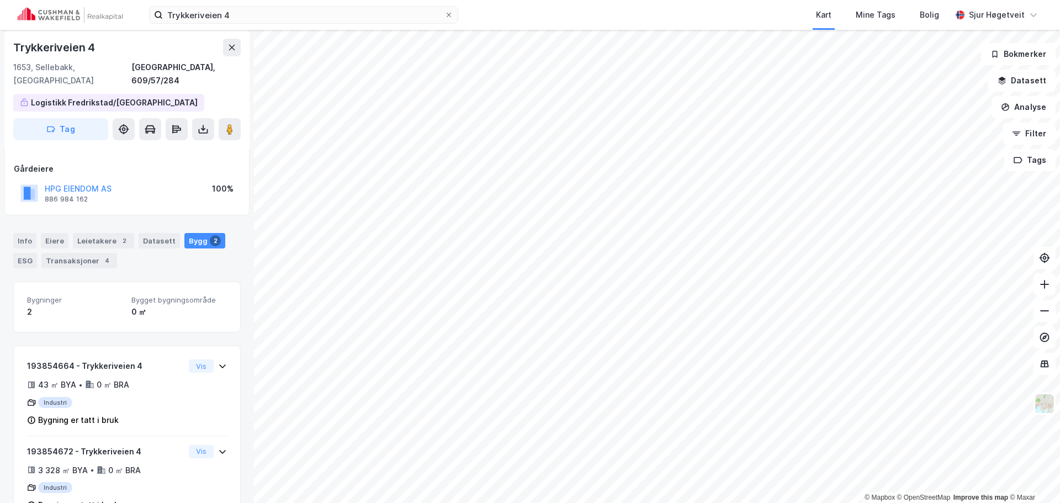
scroll to position [130, 0]
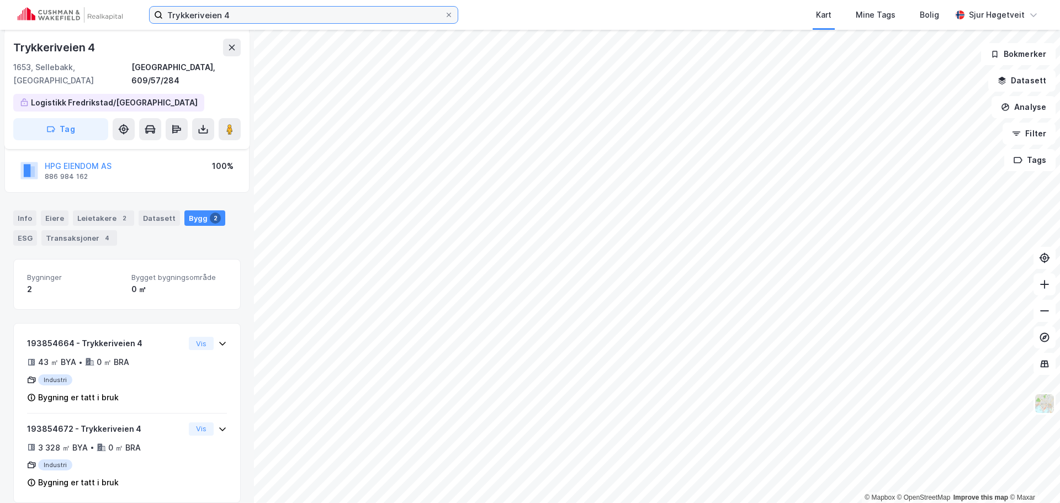
click at [335, 17] on input "Trykkeriveien 4" at bounding box center [304, 15] width 282 height 17
click at [335, 17] on input "Trykkeriveien 3" at bounding box center [304, 15] width 282 height 17
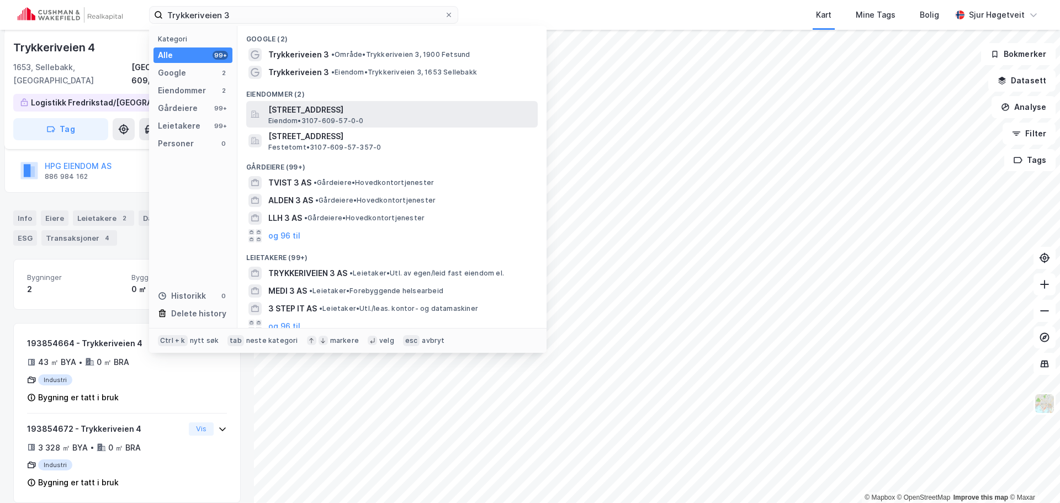
click at [427, 121] on div "[STREET_ADDRESS], FREDRIKSTAD Eiendom • 3107-609-57-0-0" at bounding box center [401, 114] width 267 height 22
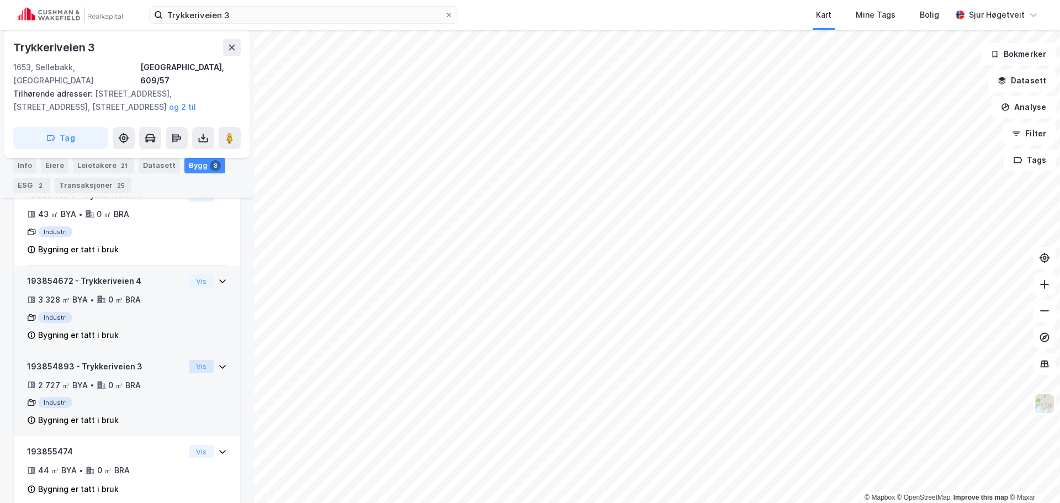
scroll to position [669, 0]
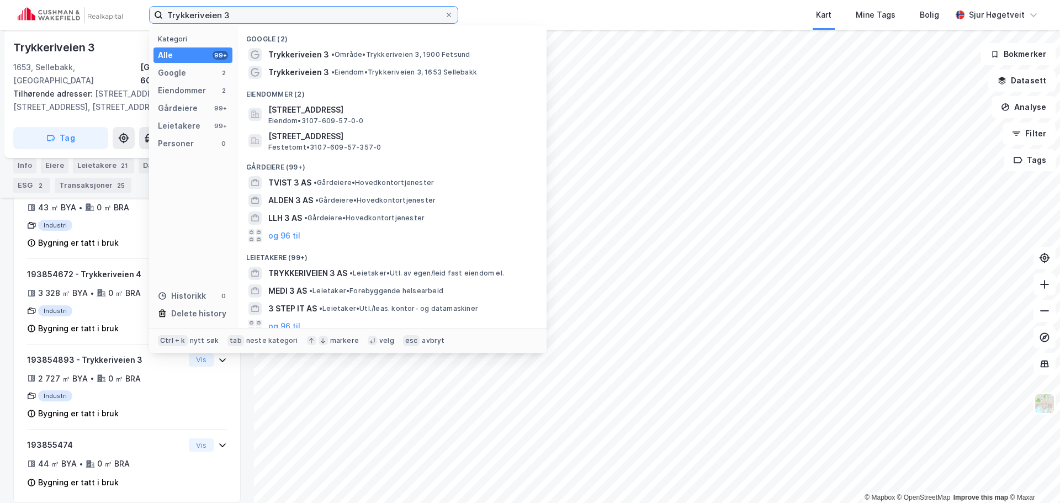
click at [358, 17] on input "Trykkeriveien 3" at bounding box center [304, 15] width 282 height 17
paste input "[STREET_ADDRESS]"
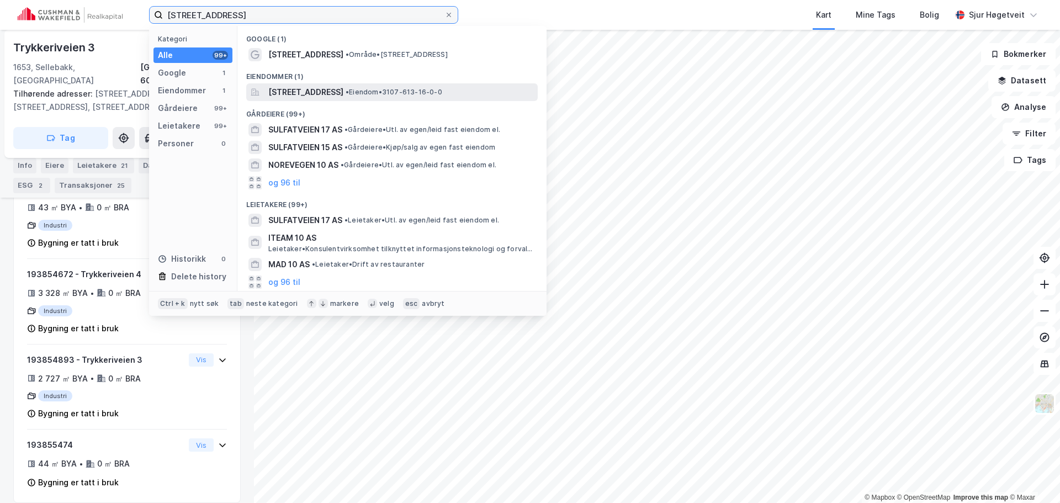
type input "[STREET_ADDRESS]"
click at [343, 87] on span "[STREET_ADDRESS]" at bounding box center [305, 92] width 75 height 13
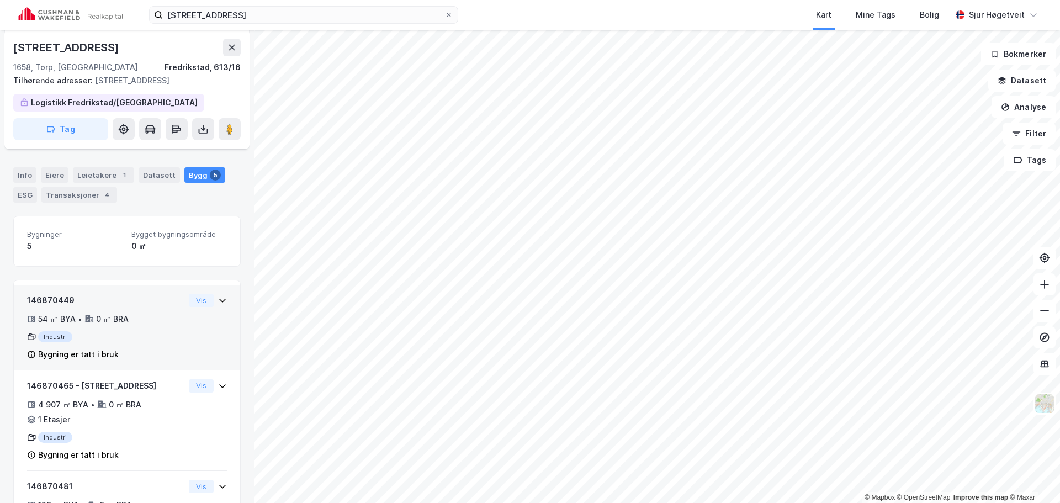
scroll to position [166, 0]
